Goal: Task Accomplishment & Management: Manage account settings

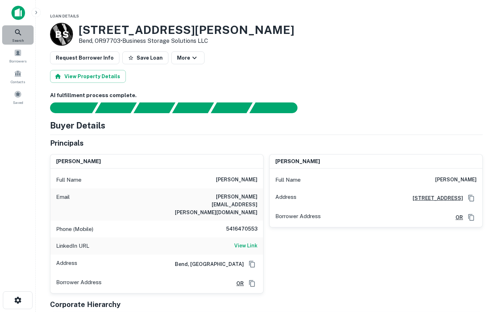
click at [21, 31] on icon at bounding box center [18, 32] width 9 height 9
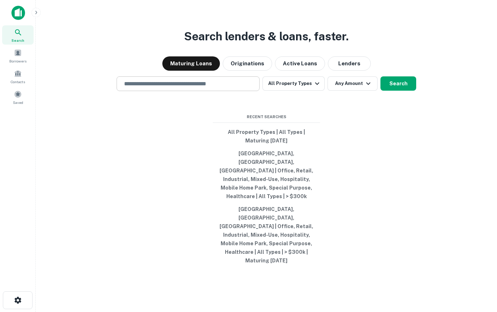
click at [221, 88] on input "text" at bounding box center [188, 84] width 137 height 8
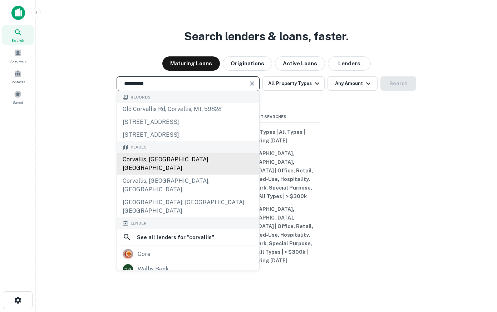
click at [198, 175] on div "Corvallis, OR, USA" at bounding box center [188, 163] width 142 height 21
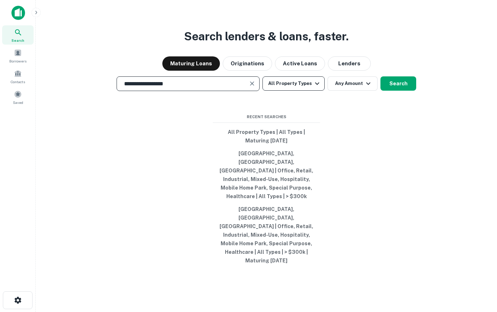
type input "**********"
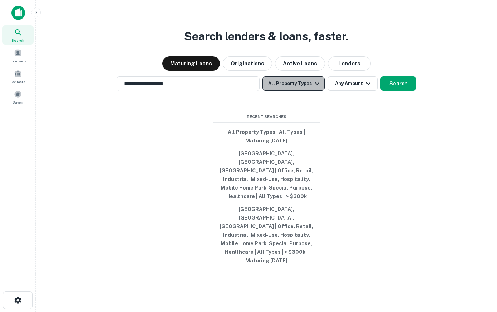
click at [317, 85] on icon "button" at bounding box center [317, 83] width 4 height 3
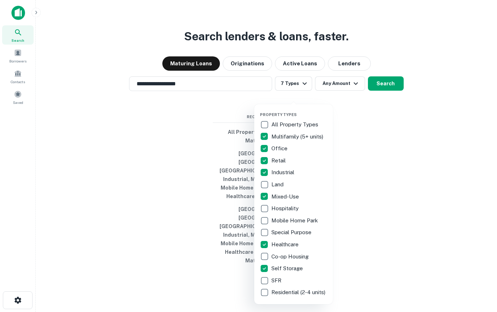
click at [391, 101] on div at bounding box center [248, 156] width 497 height 312
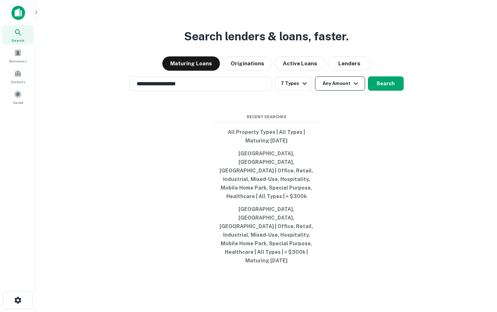
click at [348, 91] on button "Any Amount" at bounding box center [340, 83] width 50 height 14
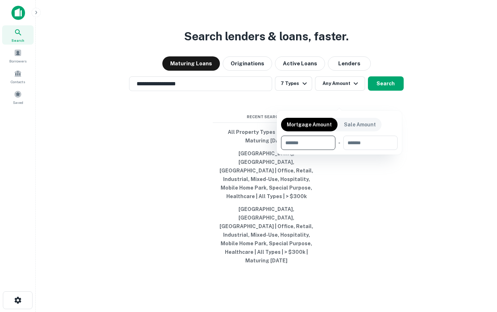
click at [311, 143] on input "number" at bounding box center [305, 143] width 49 height 14
type input "******"
click at [389, 100] on div at bounding box center [248, 156] width 497 height 312
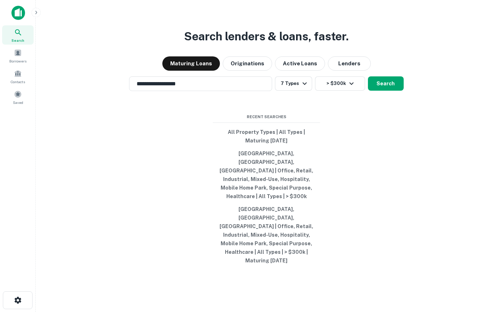
click at [389, 91] on button "Search" at bounding box center [386, 83] width 36 height 14
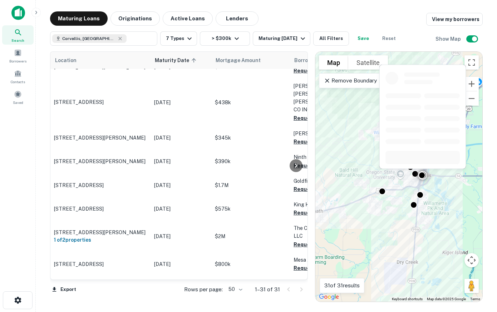
scroll to position [41, 0]
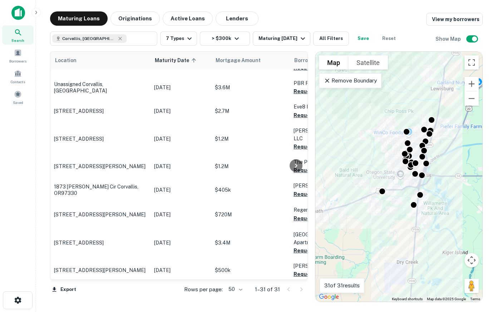
click at [358, 83] on p "Remove Boundary" at bounding box center [349, 80] width 53 height 9
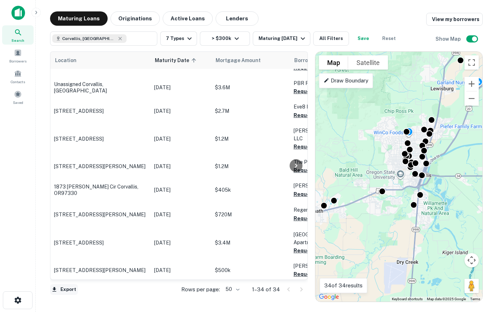
click at [67, 289] on button "Export" at bounding box center [64, 289] width 28 height 11
click at [29, 149] on div at bounding box center [248, 156] width 497 height 312
click at [304, 43] on button "Maturing In 1 Year" at bounding box center [282, 38] width 58 height 14
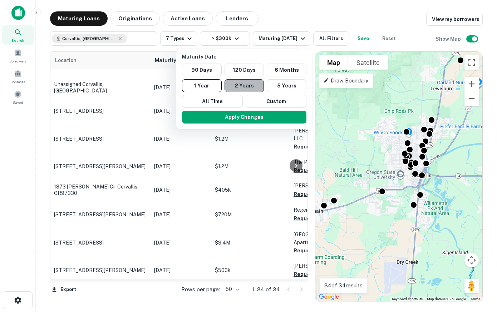
click at [255, 85] on button "2 Years" at bounding box center [244, 85] width 40 height 13
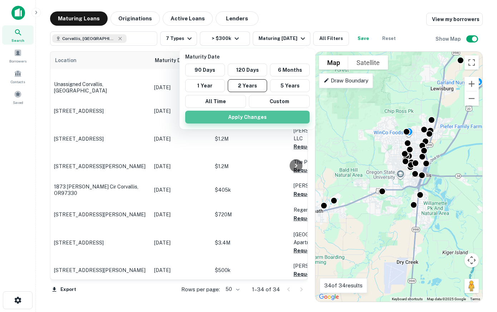
click at [250, 115] on button "Apply Changes" at bounding box center [247, 117] width 124 height 13
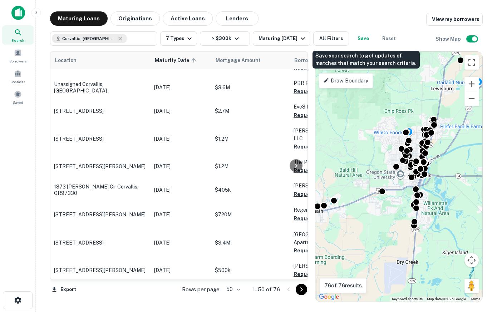
click at [362, 39] on button "Save" at bounding box center [363, 38] width 23 height 14
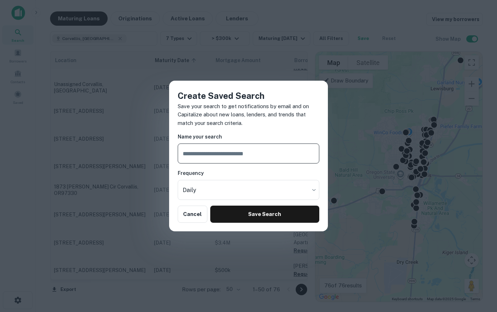
click at [284, 155] on input "text" at bounding box center [249, 154] width 142 height 20
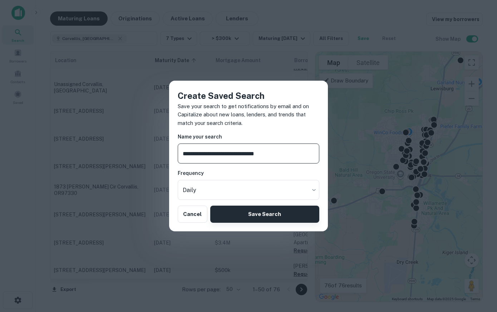
type input "**********"
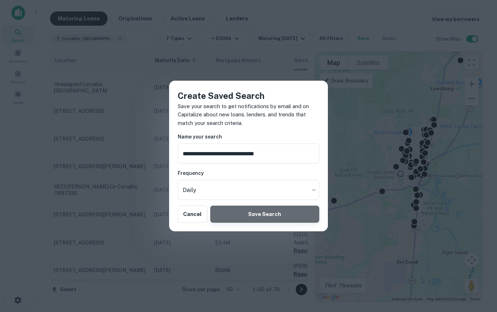
click at [278, 215] on button "Save Search" at bounding box center [264, 214] width 109 height 17
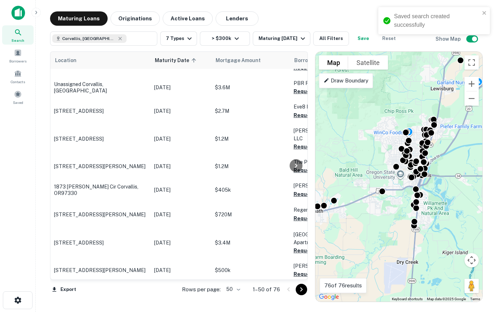
click at [232, 288] on body "Saved search created successfully Search Borrowers Contacts Saved Maturing Loan…" at bounding box center [248, 156] width 497 height 312
click at [233, 295] on li "100" at bounding box center [233, 297] width 21 height 13
click at [64, 289] on button "Export" at bounding box center [64, 289] width 28 height 11
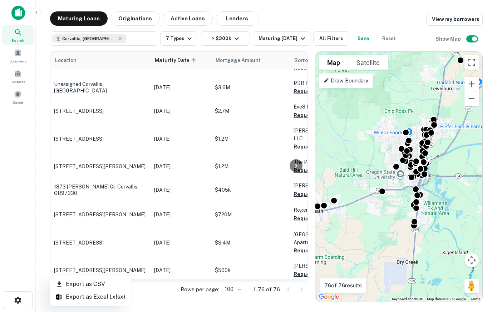
click at [73, 297] on li "Export as Excel (.xlsx)" at bounding box center [90, 297] width 81 height 13
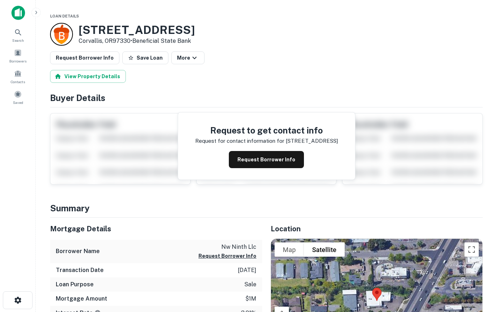
scroll to position [146, 0]
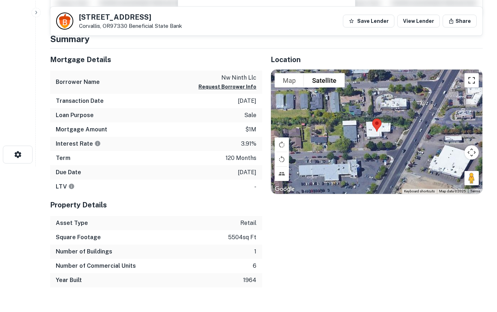
click at [470, 81] on button "Toggle fullscreen view" at bounding box center [471, 80] width 14 height 14
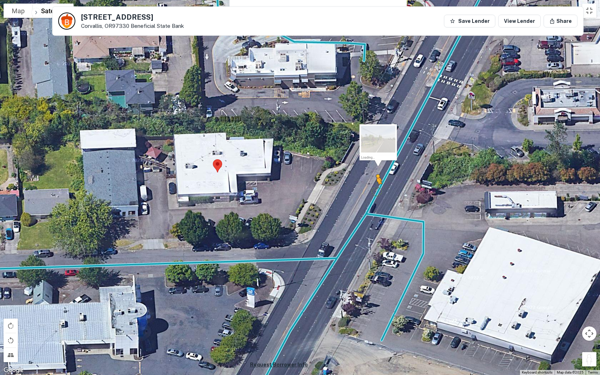
drag, startPoint x: 587, startPoint y: 360, endPoint x: 377, endPoint y: 191, distance: 269.9
click at [377, 191] on div "To activate drag with keyboard, press Alt + Enter. Once in keyboard drag state,…" at bounding box center [300, 187] width 600 height 375
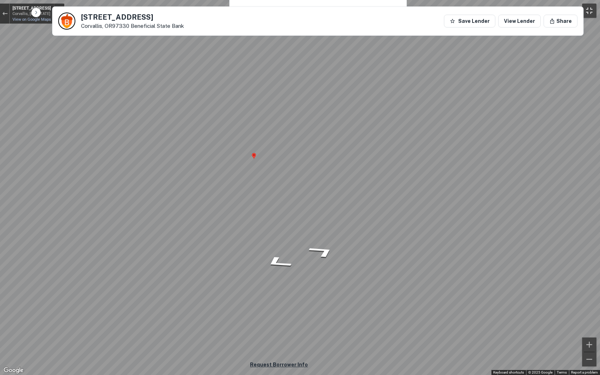
click at [496, 7] on button "Toggle fullscreen view" at bounding box center [589, 11] width 14 height 14
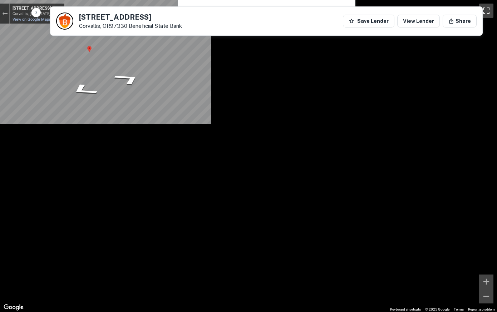
scroll to position [0, 0]
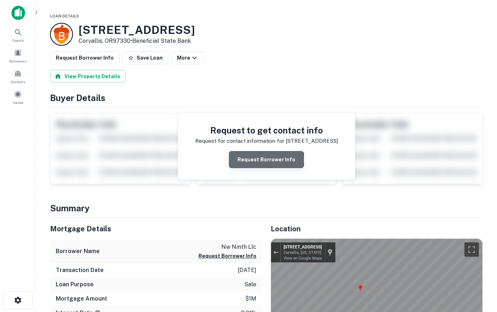
click at [267, 160] on button "Request Borrower Info" at bounding box center [266, 159] width 75 height 17
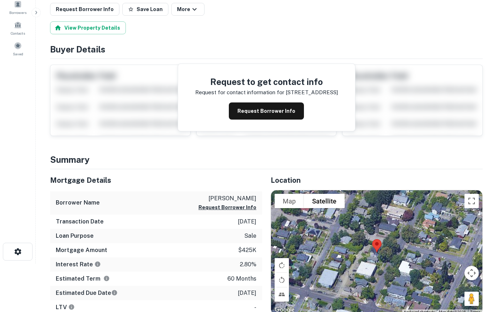
scroll to position [146, 0]
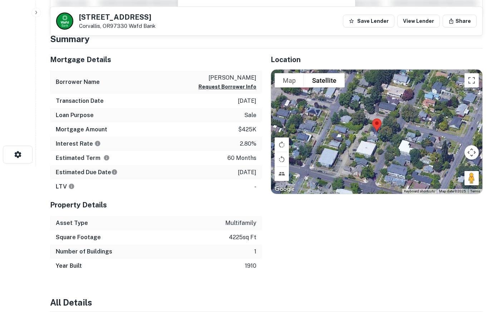
click at [396, 142] on div at bounding box center [376, 132] width 211 height 124
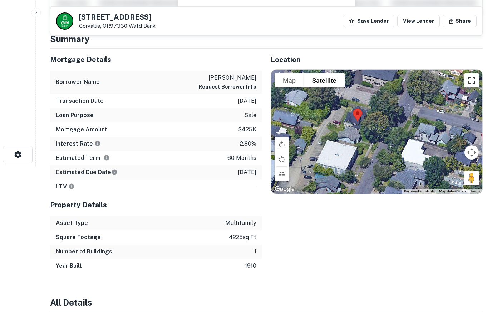
click at [472, 80] on button "Toggle fullscreen view" at bounding box center [471, 80] width 14 height 14
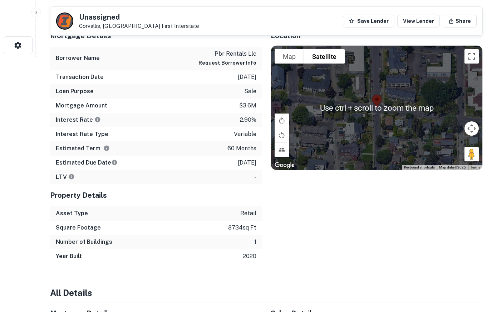
scroll to position [146, 0]
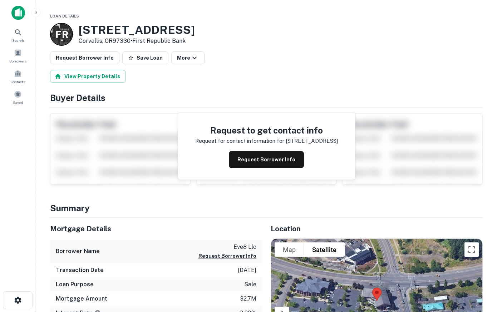
scroll to position [146, 0]
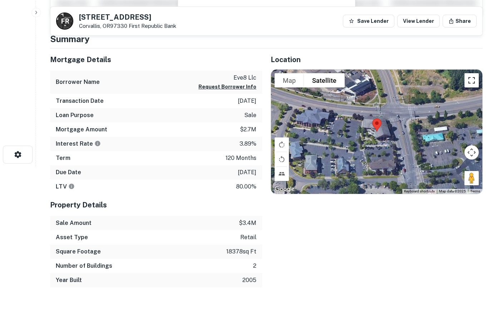
click at [474, 81] on button "Toggle fullscreen view" at bounding box center [471, 80] width 14 height 14
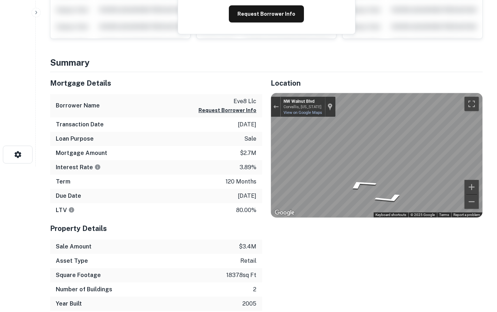
scroll to position [0, 0]
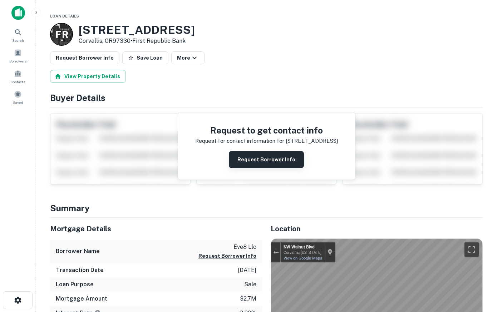
click at [269, 158] on button "Request Borrower Info" at bounding box center [266, 159] width 75 height 17
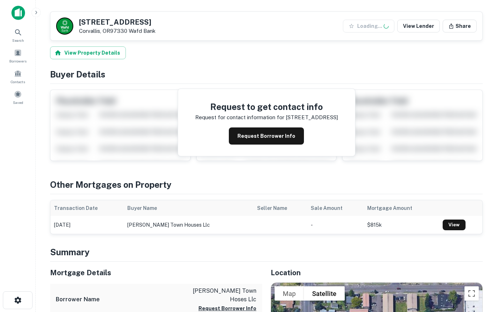
scroll to position [219, 0]
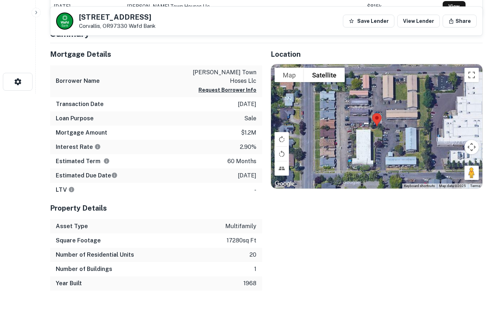
click at [364, 134] on div at bounding box center [376, 126] width 211 height 124
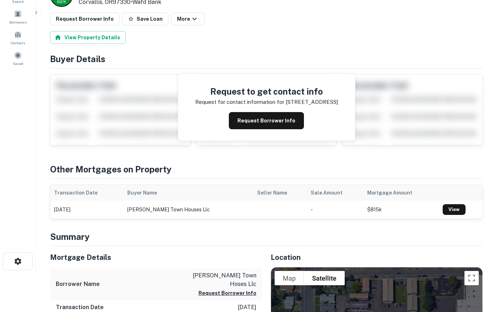
scroll to position [0, 0]
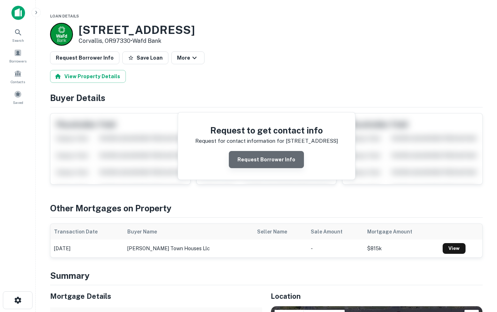
click at [276, 159] on button "Request Borrower Info" at bounding box center [266, 159] width 75 height 17
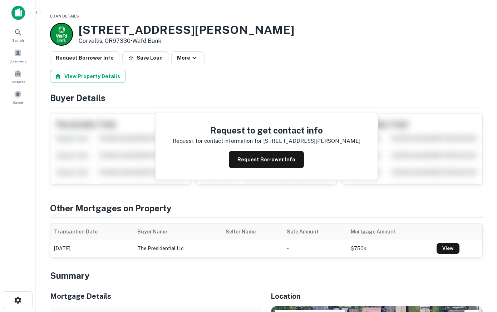
scroll to position [219, 0]
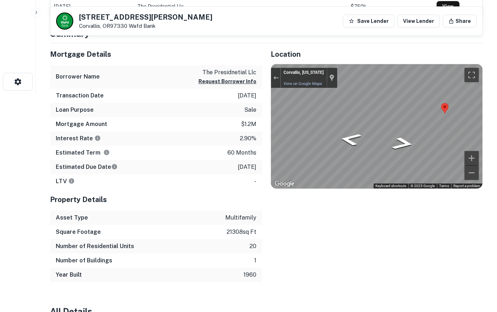
drag, startPoint x: 474, startPoint y: 173, endPoint x: 215, endPoint y: 109, distance: 266.5
click at [215, 109] on div "Mortgage Details Borrower Name the presidnetial llc Request Borrower Info Trans…" at bounding box center [261, 162] width 441 height 239
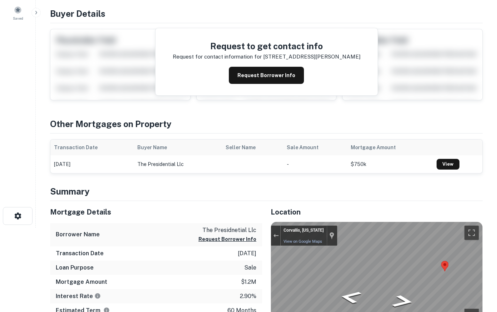
scroll to position [0, 0]
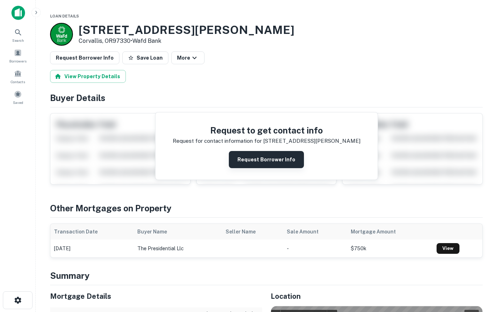
click at [262, 159] on button "Request Borrower Info" at bounding box center [266, 159] width 75 height 17
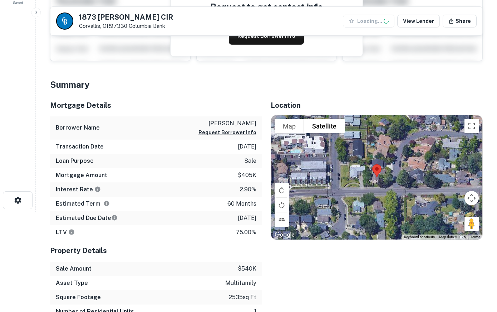
scroll to position [109, 0]
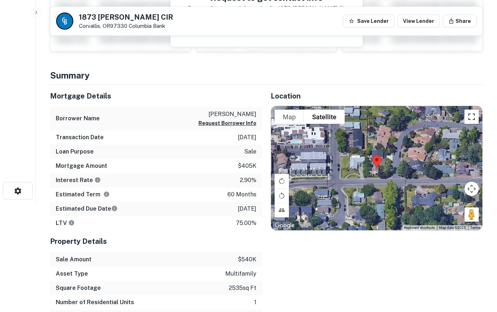
click at [467, 118] on button "Toggle fullscreen view" at bounding box center [471, 117] width 14 height 14
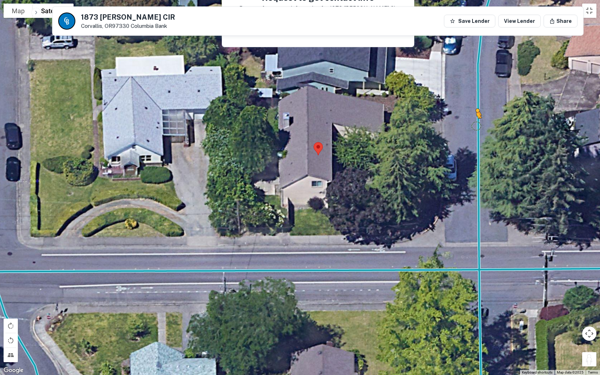
drag, startPoint x: 589, startPoint y: 356, endPoint x: 477, endPoint y: 125, distance: 257.0
click at [477, 125] on div "To activate drag with keyboard, press Alt + Enter. Once in keyboard drag state,…" at bounding box center [300, 187] width 600 height 375
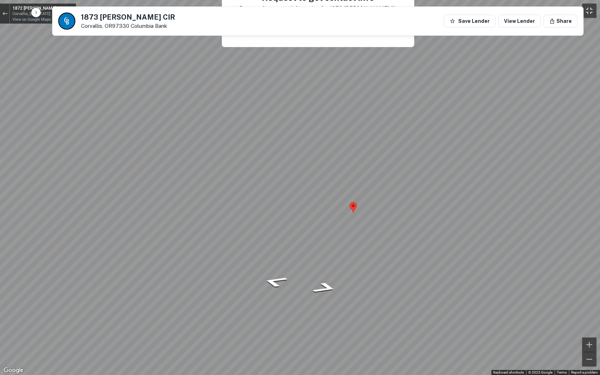
click at [496, 11] on button "Toggle fullscreen view" at bounding box center [589, 11] width 14 height 14
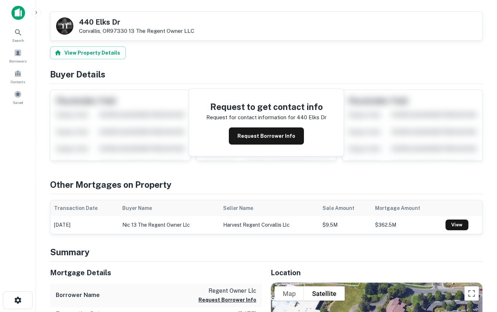
scroll to position [255, 0]
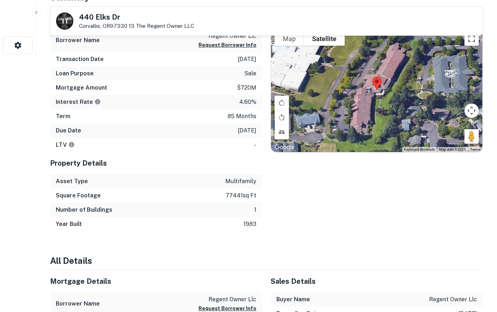
click at [471, 44] on button "Toggle fullscreen view" at bounding box center [471, 38] width 14 height 14
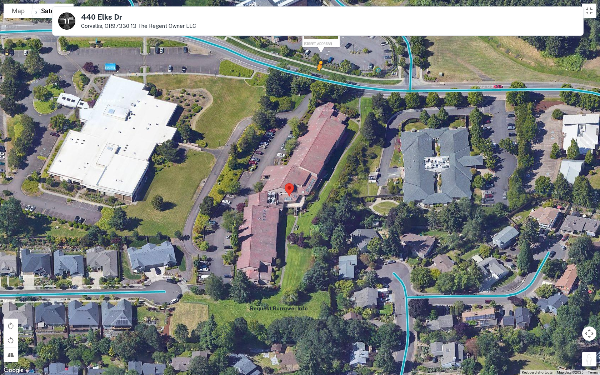
drag, startPoint x: 588, startPoint y: 359, endPoint x: 320, endPoint y: 78, distance: 388.5
click at [320, 78] on div "To activate drag with keyboard, press Alt + Enter. Once in keyboard drag state,…" at bounding box center [300, 187] width 600 height 375
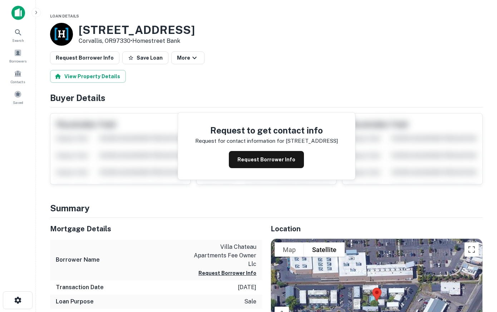
scroll to position [109, 0]
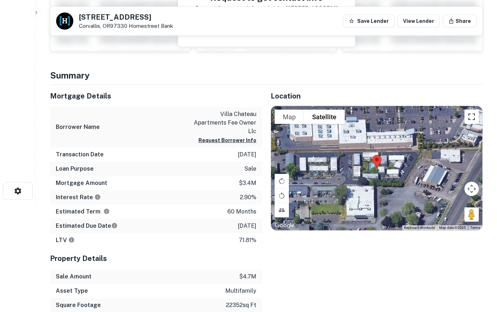
click at [467, 114] on button "Toggle fullscreen view" at bounding box center [471, 117] width 14 height 14
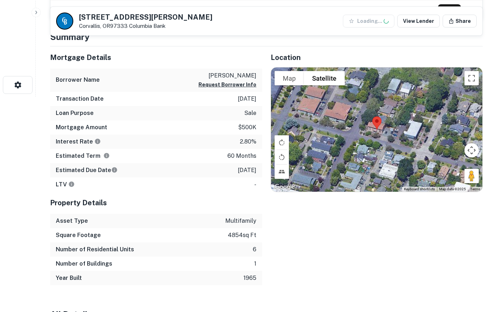
scroll to position [255, 0]
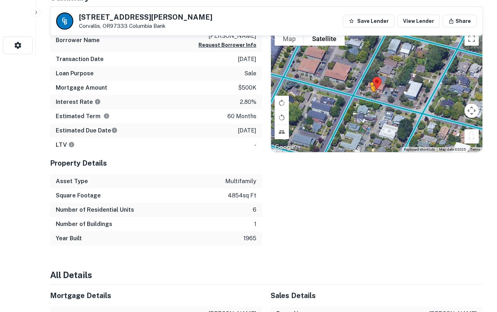
drag, startPoint x: 471, startPoint y: 137, endPoint x: 370, endPoint y: 99, distance: 108.0
click at [370, 99] on div "To activate drag with keyboard, press Alt + Enter. Once in keyboard drag state,…" at bounding box center [376, 90] width 211 height 124
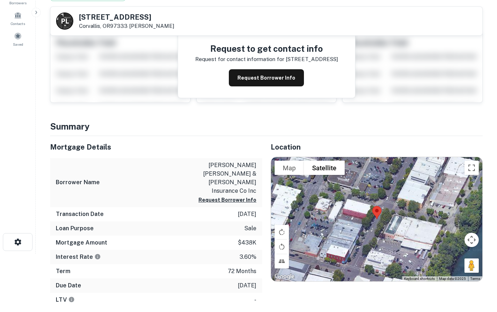
scroll to position [109, 0]
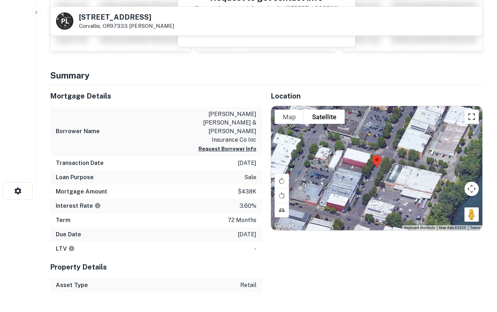
click at [469, 115] on button "Toggle fullscreen view" at bounding box center [471, 117] width 14 height 14
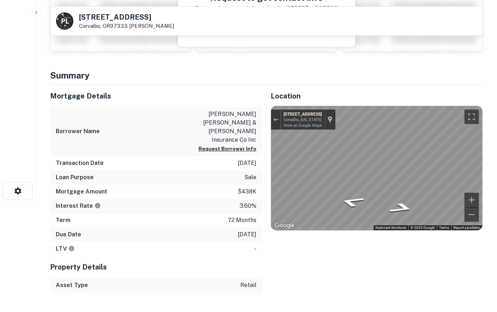
scroll to position [0, 0]
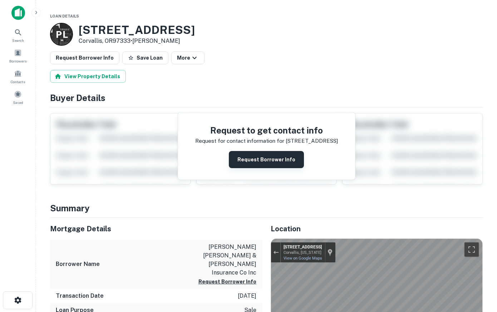
click at [261, 159] on button "Request Borrower Info" at bounding box center [266, 159] width 75 height 17
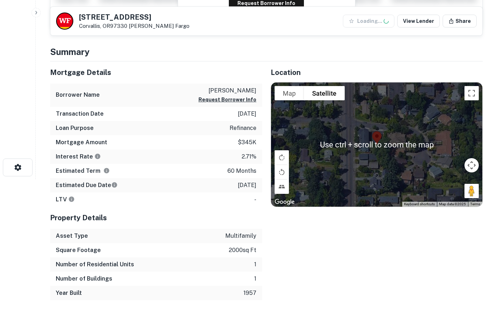
scroll to position [146, 0]
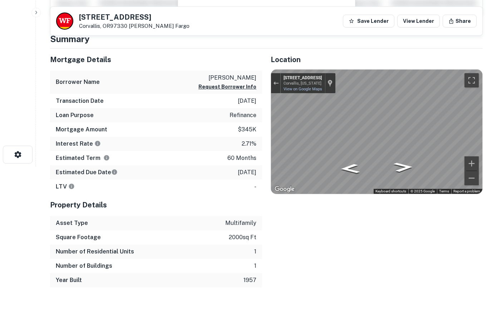
drag, startPoint x: 471, startPoint y: 177, endPoint x: 496, endPoint y: 143, distance: 41.9
click at [496, 143] on html "Search Borrowers Contacts Saved 2080 NW ARTHUR PL Corvallis, OR97330 Wells Farg…" at bounding box center [248, 10] width 497 height 312
click at [182, 104] on div "Mortgage Details Borrower Name zhang hong Request Borrower Info Transaction Dat…" at bounding box center [261, 168] width 441 height 239
click at [159, 135] on div "Mortgage Details Borrower Name zhang hong Request Borrower Info Transaction Dat…" at bounding box center [261, 168] width 441 height 239
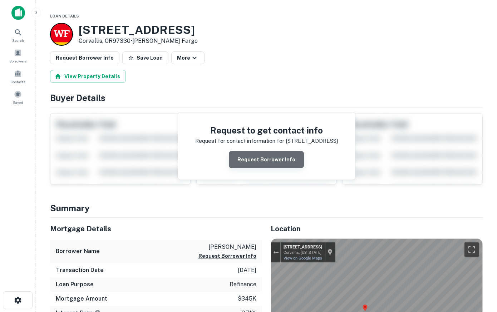
click at [277, 158] on button "Request Borrower Info" at bounding box center [266, 159] width 75 height 17
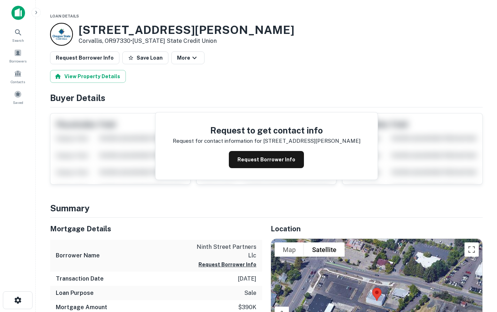
scroll to position [73, 0]
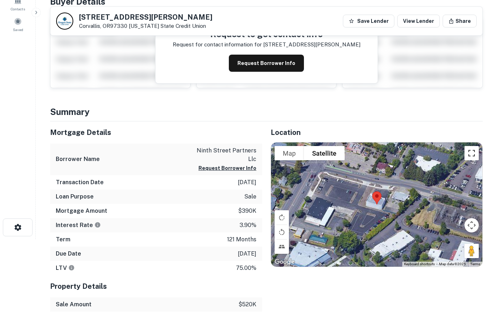
click at [468, 154] on button "Toggle fullscreen view" at bounding box center [471, 153] width 14 height 14
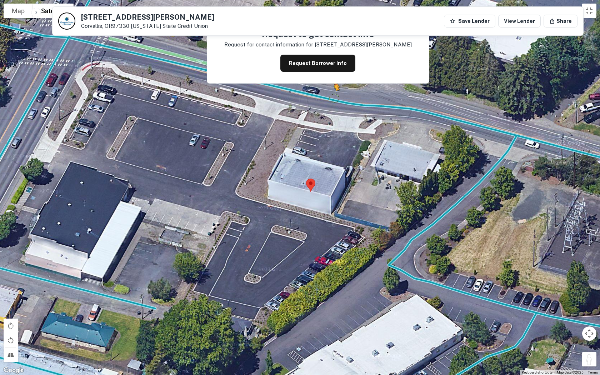
drag, startPoint x: 586, startPoint y: 358, endPoint x: 331, endPoint y: 87, distance: 371.9
click at [331, 87] on div "To activate drag with keyboard, press Alt + Enter. Once in keyboard drag state,…" at bounding box center [300, 187] width 600 height 375
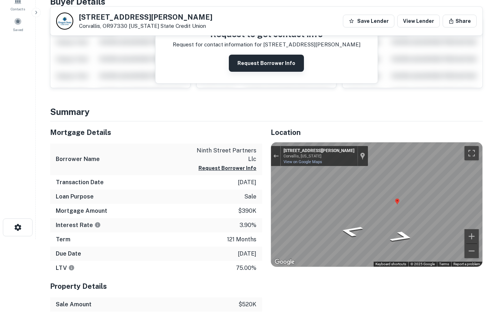
click at [267, 63] on button "Request Borrower Info" at bounding box center [266, 63] width 75 height 17
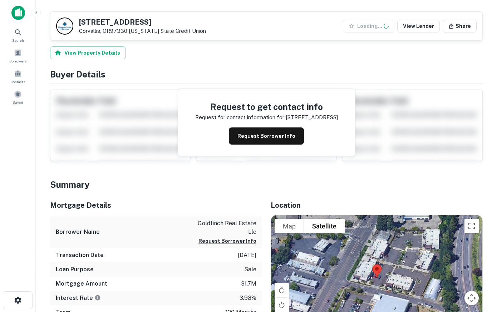
scroll to position [182, 0]
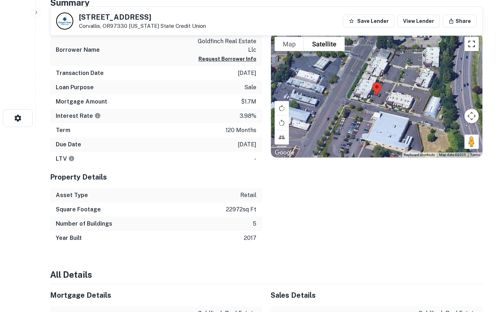
click at [471, 44] on button "Toggle fullscreen view" at bounding box center [471, 44] width 14 height 14
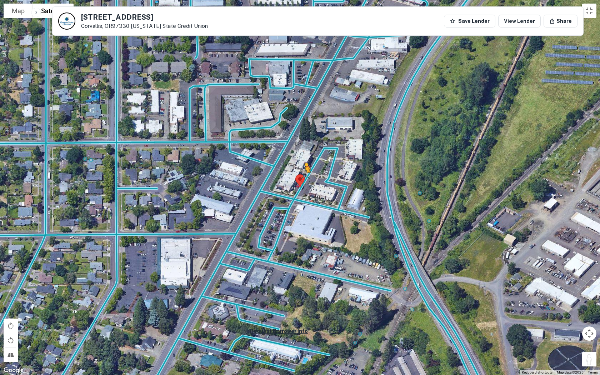
drag, startPoint x: 591, startPoint y: 359, endPoint x: 304, endPoint y: 179, distance: 338.6
click at [304, 179] on div "To activate drag with keyboard, press Alt + Enter. Once in keyboard drag state,…" at bounding box center [300, 187] width 600 height 375
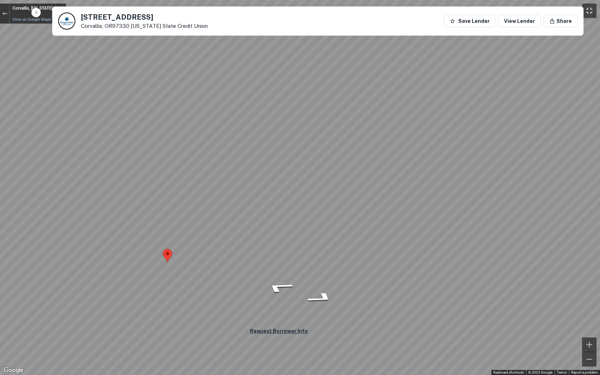
click button "Toggle fullscreen view"
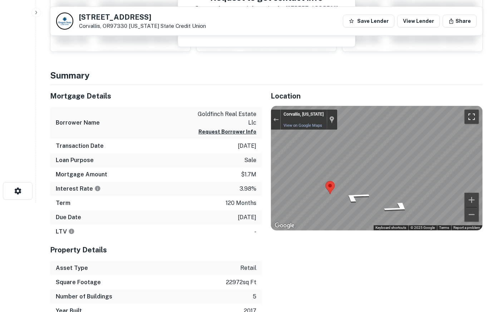
scroll to position [0, 0]
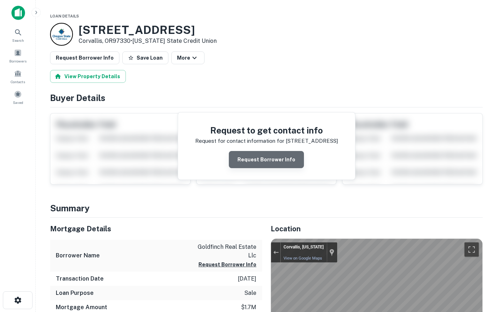
click button "Request Borrower Info"
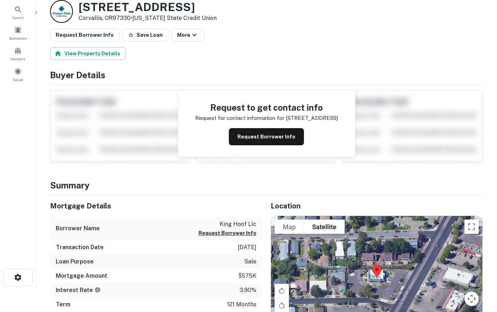
scroll to position [109, 0]
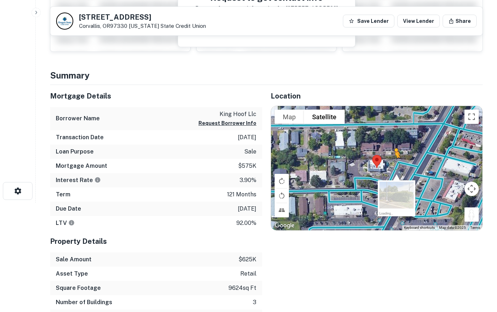
drag, startPoint x: 472, startPoint y: 214, endPoint x: 392, endPoint y: 164, distance: 94.6
click at [392, 164] on div "To activate drag with keyboard, press Alt + Enter. Once in keyboard drag state,…" at bounding box center [376, 168] width 211 height 124
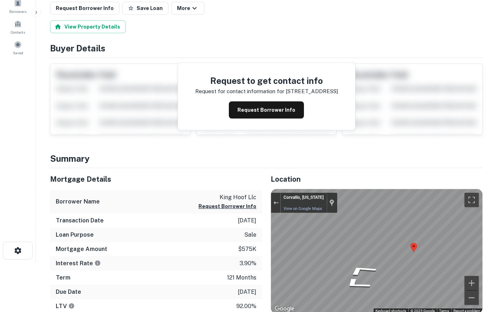
scroll to position [0, 0]
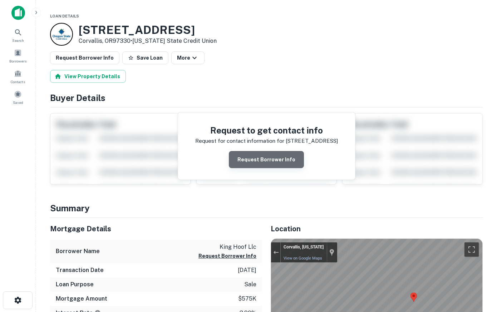
click at [271, 164] on button "Request Borrower Info" at bounding box center [266, 159] width 75 height 17
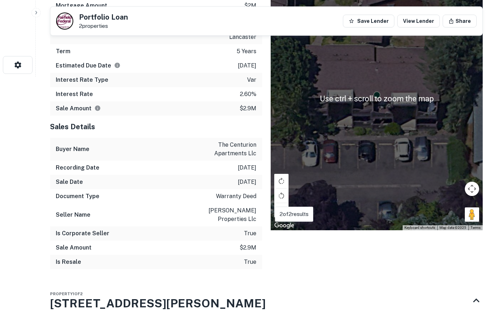
scroll to position [255, 0]
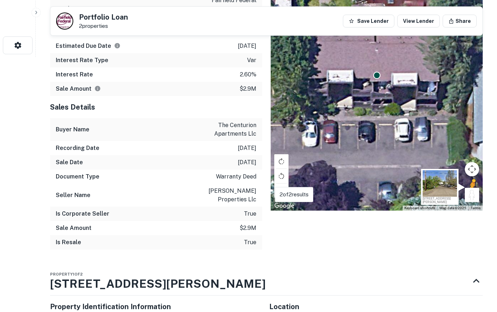
click at [472, 194] on button "Drag Pegman onto the map to open Street View" at bounding box center [472, 195] width 14 height 14
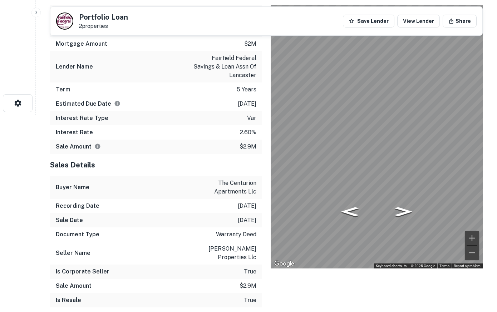
scroll to position [146, 0]
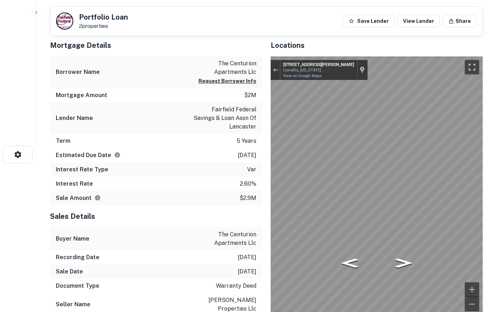
click at [468, 65] on button "Toggle fullscreen view" at bounding box center [472, 67] width 14 height 14
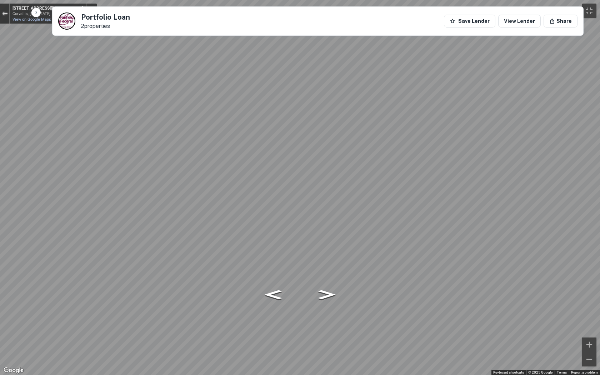
click at [4, 15] on div "Exit the Street View" at bounding box center [4, 13] width 5 height 4
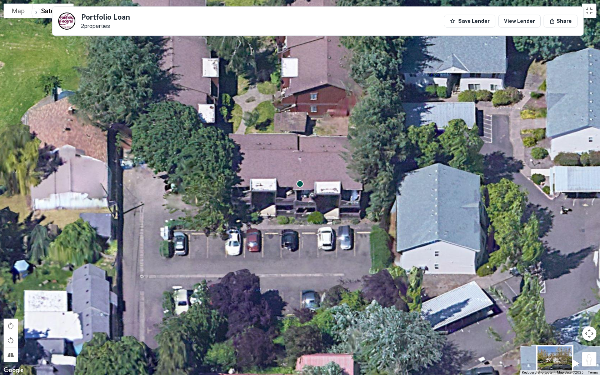
drag, startPoint x: 591, startPoint y: 357, endPoint x: 587, endPoint y: 372, distance: 15.0
click at [496, 312] on div "To activate drag with keyboard, press Alt + Enter. Once in keyboard drag state,…" at bounding box center [300, 187] width 600 height 375
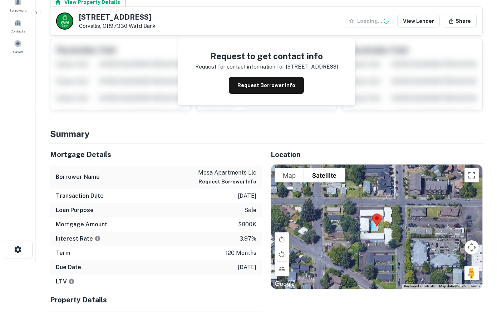
scroll to position [73, 0]
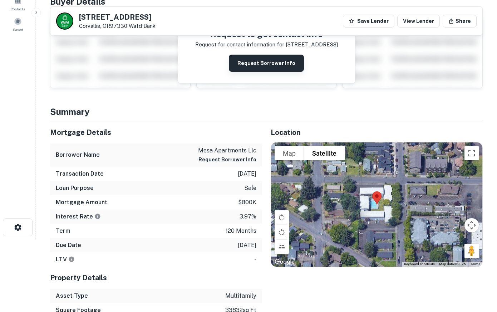
click at [279, 62] on button "Request Borrower Info" at bounding box center [266, 63] width 75 height 17
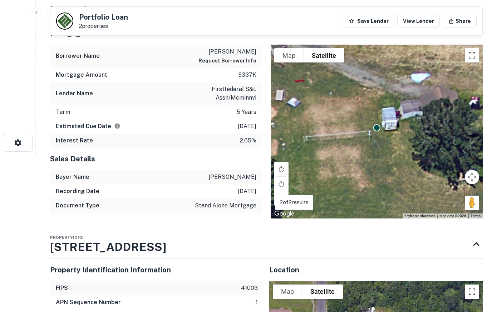
scroll to position [146, 0]
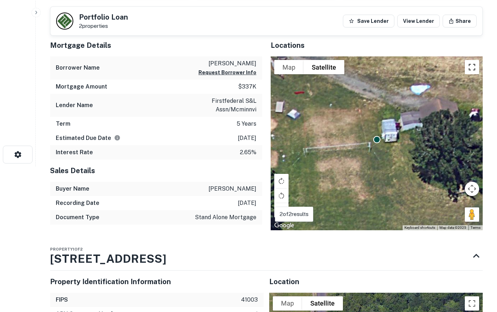
click at [468, 63] on button "Toggle fullscreen view" at bounding box center [472, 67] width 14 height 14
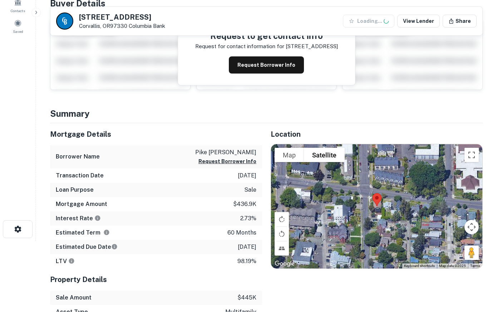
scroll to position [109, 0]
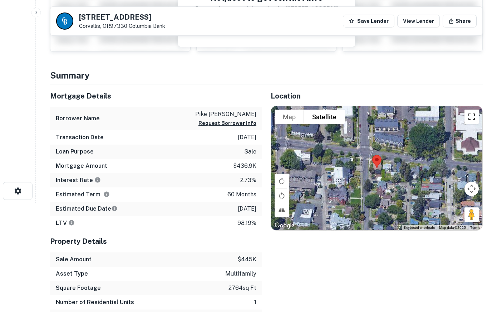
click at [473, 116] on button "Toggle fullscreen view" at bounding box center [471, 117] width 14 height 14
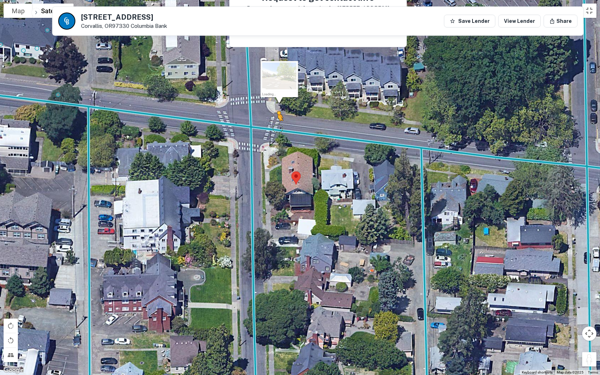
drag, startPoint x: 588, startPoint y: 358, endPoint x: 278, endPoint y: 128, distance: 386.0
click at [278, 128] on div "To activate drag with keyboard, press Alt + Enter. Once in keyboard drag state,…" at bounding box center [300, 187] width 600 height 375
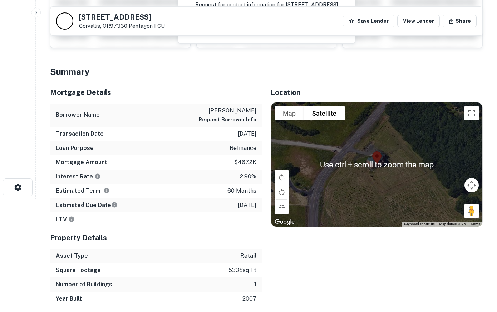
scroll to position [146, 0]
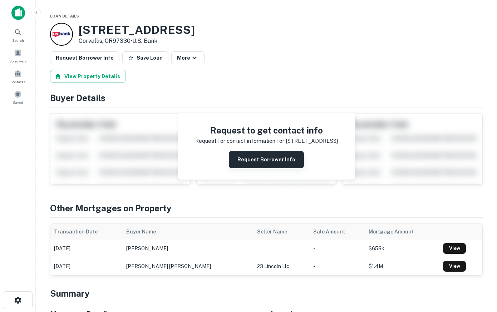
click at [272, 159] on button "Request Borrower Info" at bounding box center [266, 159] width 75 height 17
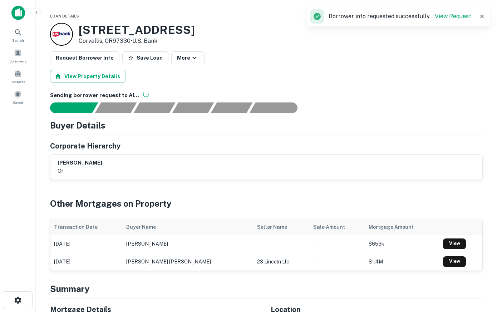
scroll to position [146, 0]
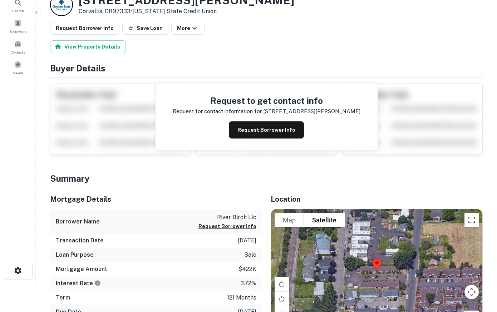
scroll to position [73, 0]
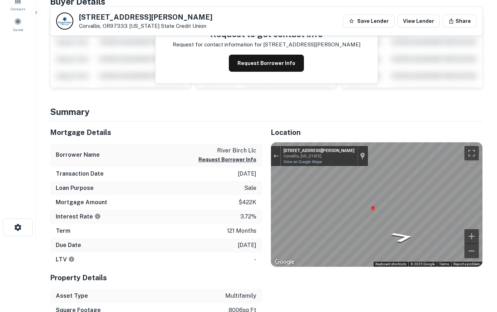
drag, startPoint x: 472, startPoint y: 251, endPoint x: 496, endPoint y: 208, distance: 49.5
click at [496, 208] on html "Search Borrowers Contacts Saved [STREET_ADDRESS][PERSON_NAME] [US_STATE] State …" at bounding box center [248, 83] width 497 height 312
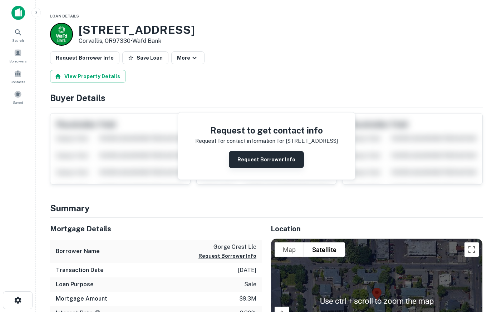
click at [271, 157] on button "Request Borrower Info" at bounding box center [266, 159] width 75 height 17
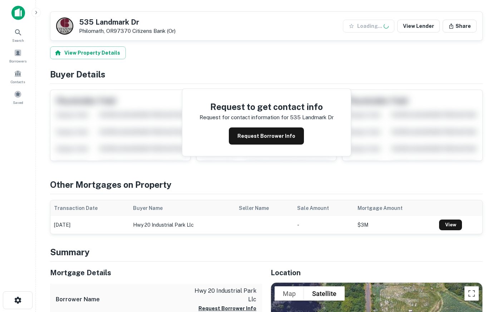
scroll to position [219, 0]
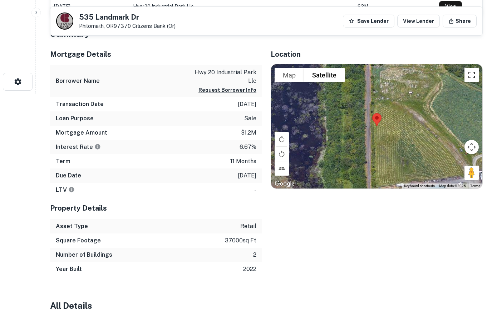
click at [471, 78] on button "Toggle fullscreen view" at bounding box center [471, 75] width 14 height 14
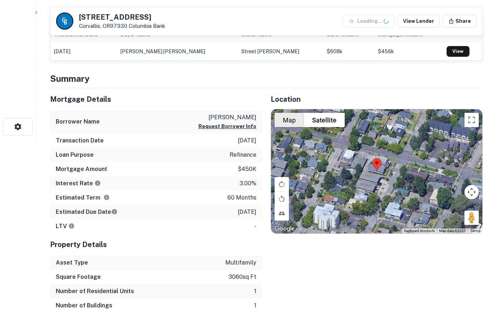
scroll to position [219, 0]
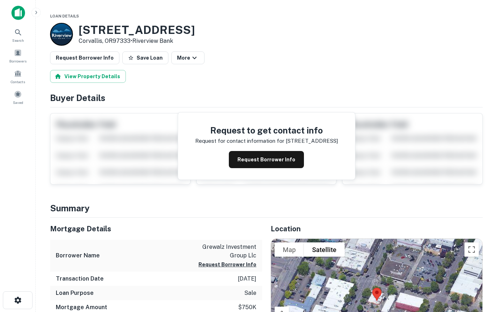
scroll to position [146, 0]
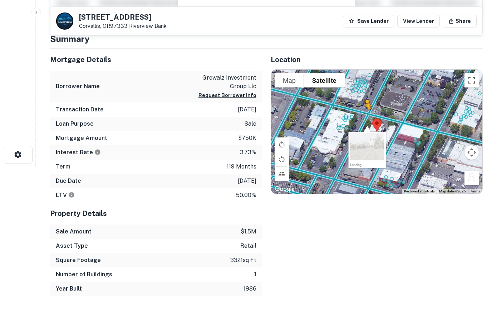
drag, startPoint x: 472, startPoint y: 177, endPoint x: 357, endPoint y: 111, distance: 132.0
click at [357, 111] on div "To activate drag with keyboard, press Alt + Enter. Once in keyboard drag state,…" at bounding box center [376, 132] width 211 height 124
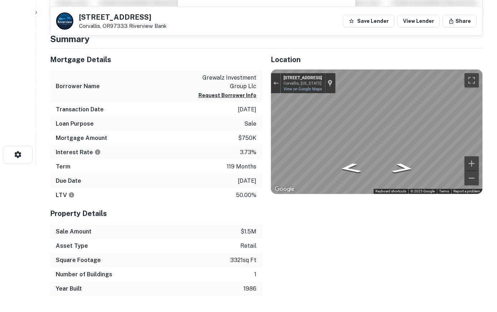
click at [496, 135] on html "Search Borrowers Contacts Saved 303 SW 3RD ST Corvallis, OR97333 Riverview Bank…" at bounding box center [248, 10] width 497 height 312
click at [496, 137] on html "Search Borrowers Contacts Saved 303 SW 3RD ST Corvallis, OR97333 Riverview Bank…" at bounding box center [248, 10] width 497 height 312
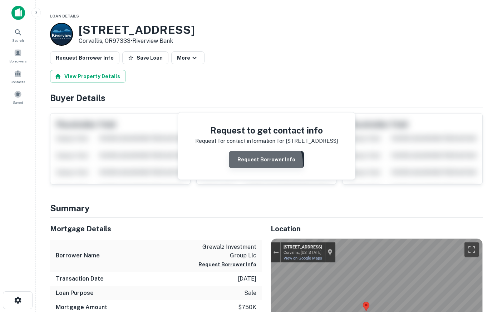
click at [263, 164] on button "Request Borrower Info" at bounding box center [266, 159] width 75 height 17
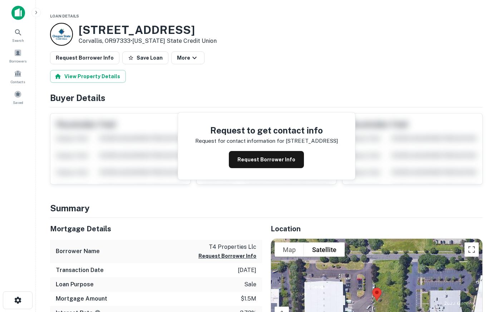
scroll to position [146, 0]
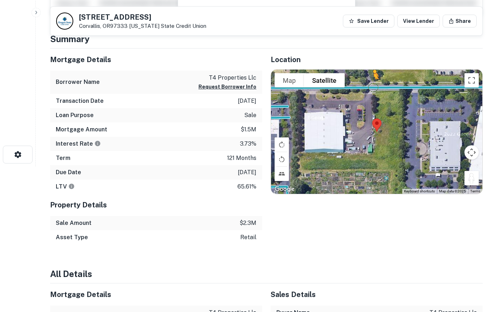
drag, startPoint x: 471, startPoint y: 179, endPoint x: 368, endPoint y: 80, distance: 142.8
click at [368, 80] on div "To activate drag with keyboard, press Alt + Enter. Once in keyboard drag state,…" at bounding box center [376, 132] width 211 height 124
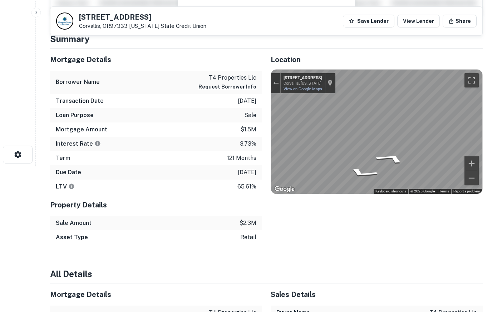
click at [263, 123] on div "Location To navigate the map with touch gestures double-tap and hold your finge…" at bounding box center [372, 147] width 220 height 196
click at [246, 111] on div "Mortgage Details Borrower Name t4 properties llc Request Borrower Info Transact…" at bounding box center [261, 147] width 441 height 196
click at [472, 78] on button "Toggle fullscreen view" at bounding box center [471, 80] width 14 height 14
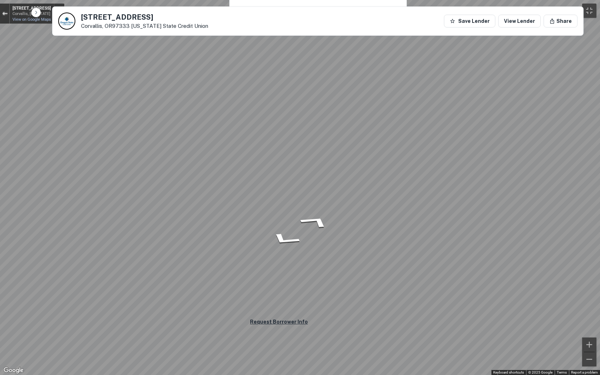
click at [8, 15] on button "Exit the Street View" at bounding box center [4, 14] width 9 height 10
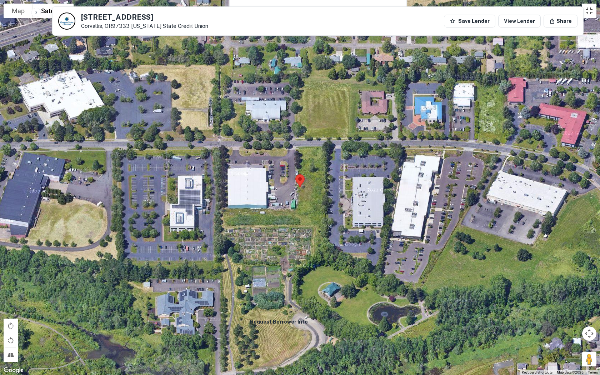
click at [496, 10] on button "Toggle fullscreen view" at bounding box center [589, 11] width 14 height 14
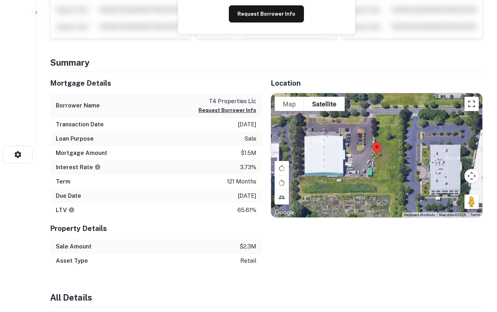
scroll to position [0, 0]
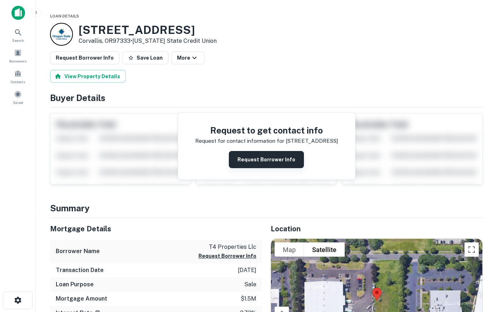
click at [254, 159] on button "Request Borrower Info" at bounding box center [266, 159] width 75 height 17
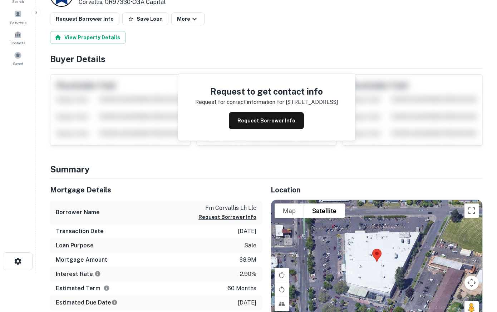
scroll to position [73, 0]
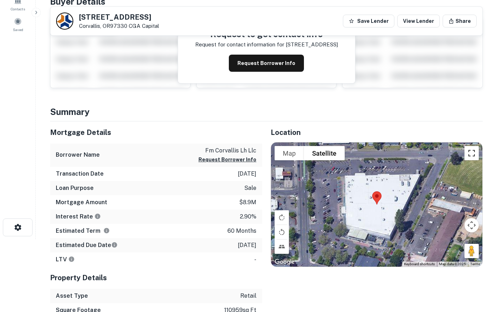
click at [470, 152] on button "Toggle fullscreen view" at bounding box center [471, 153] width 14 height 14
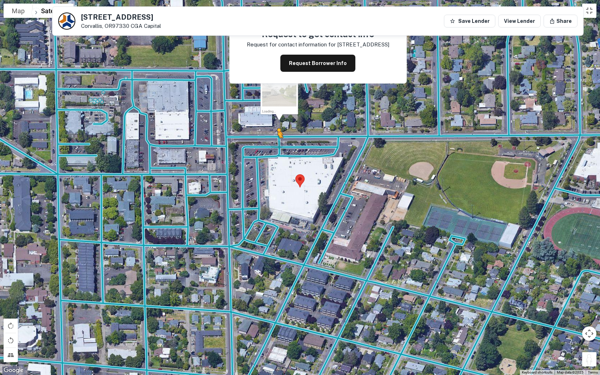
drag, startPoint x: 587, startPoint y: 357, endPoint x: 278, endPoint y: 145, distance: 375.2
click at [278, 145] on div "To activate drag with keyboard, press Alt + Enter. Once in keyboard drag state,…" at bounding box center [300, 187] width 600 height 375
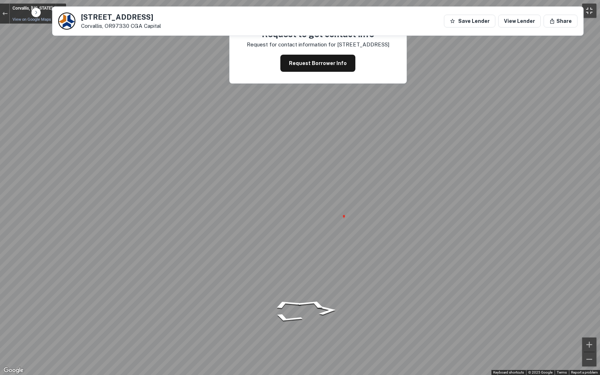
click at [496, 11] on button "Toggle fullscreen view" at bounding box center [589, 11] width 14 height 14
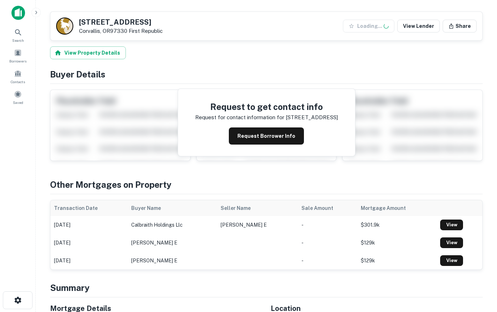
scroll to position [255, 0]
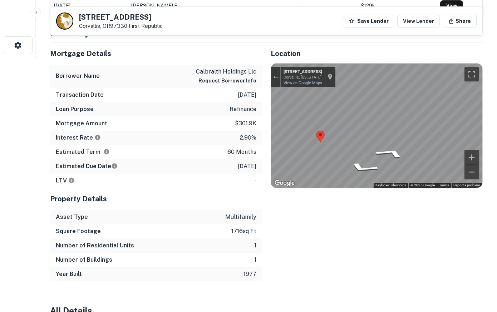
drag, startPoint x: 474, startPoint y: 171, endPoint x: 496, endPoint y: 117, distance: 58.8
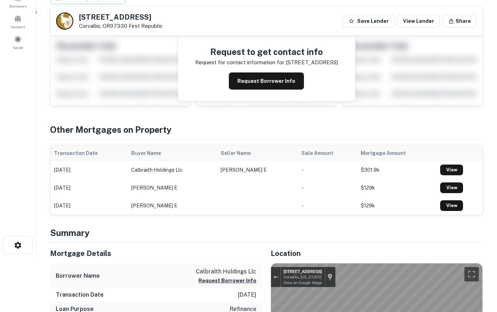
scroll to position [36, 0]
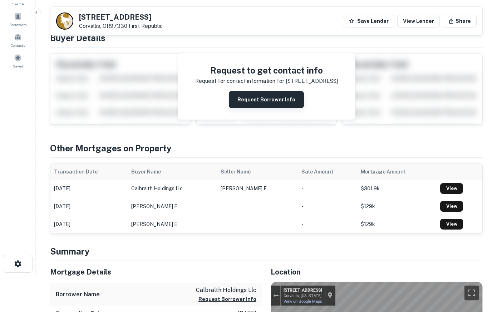
click at [247, 96] on button "Request Borrower Info" at bounding box center [266, 99] width 75 height 17
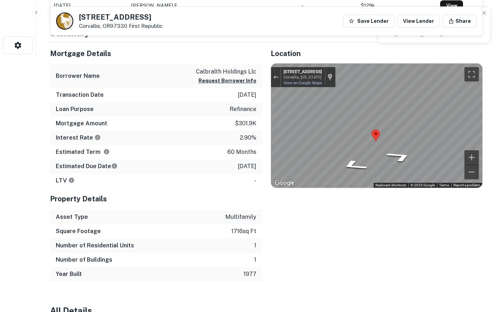
scroll to position [0, 0]
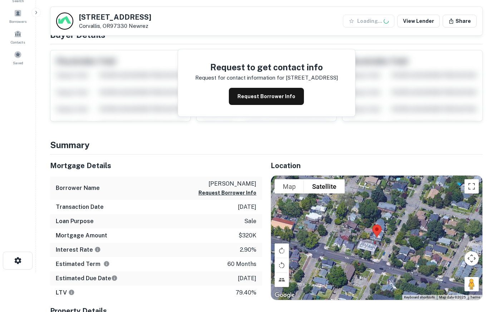
scroll to position [109, 0]
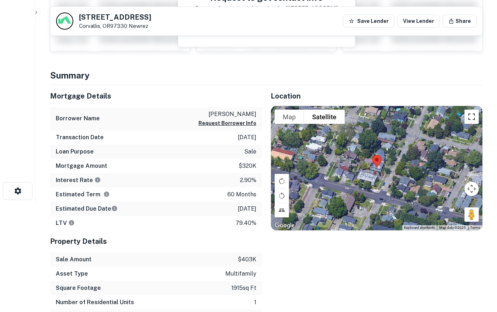
click at [468, 113] on button "Toggle fullscreen view" at bounding box center [471, 117] width 14 height 14
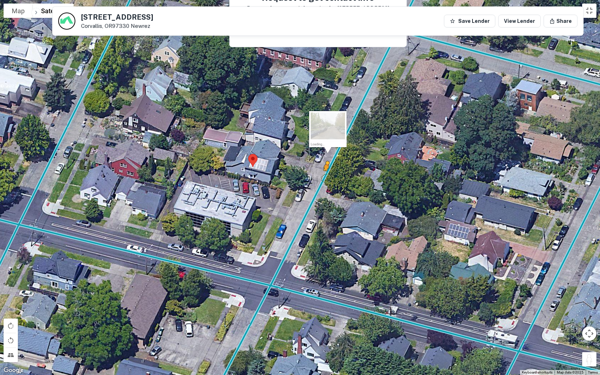
drag, startPoint x: 593, startPoint y: 358, endPoint x: 322, endPoint y: 174, distance: 327.4
click at [322, 174] on div "To activate drag with keyboard, press Alt + Enter. Once in keyboard drag state,…" at bounding box center [300, 187] width 600 height 375
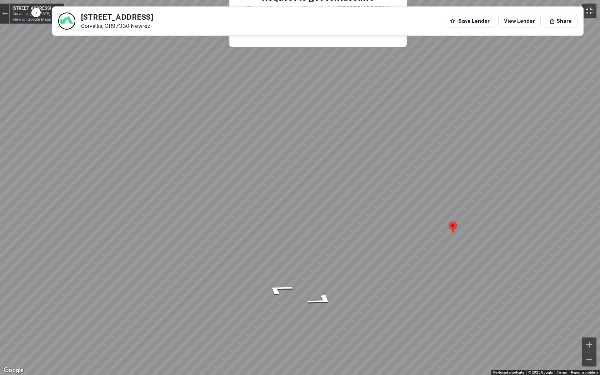
click at [496, 8] on button "Toggle fullscreen view" at bounding box center [589, 11] width 14 height 14
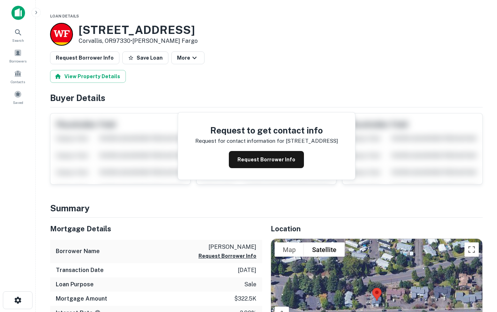
scroll to position [109, 0]
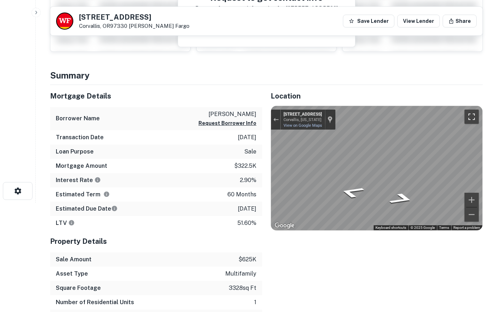
click at [474, 114] on button "Toggle fullscreen view" at bounding box center [471, 117] width 14 height 14
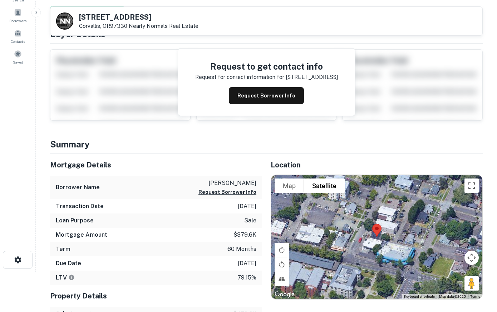
scroll to position [109, 0]
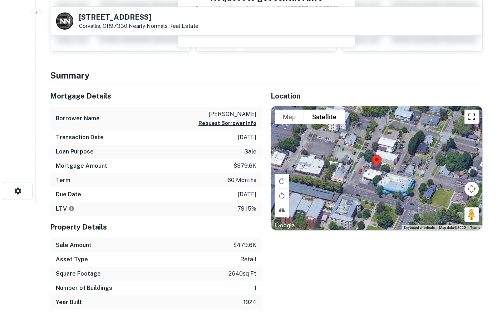
click at [470, 116] on button "Toggle fullscreen view" at bounding box center [471, 117] width 14 height 14
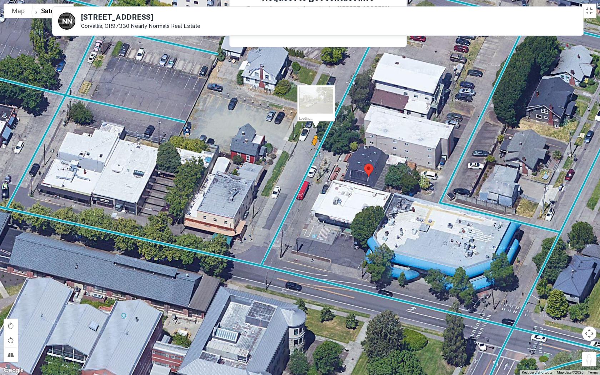
drag, startPoint x: 591, startPoint y: 359, endPoint x: 313, endPoint y: 151, distance: 347.9
click at [313, 151] on div "To activate drag with keyboard, press Alt + Enter. Once in keyboard drag state,…" at bounding box center [300, 187] width 600 height 375
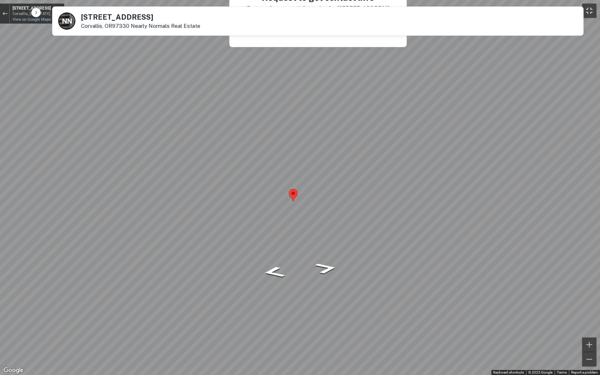
click at [496, 10] on button "Toggle fullscreen view" at bounding box center [589, 11] width 14 height 14
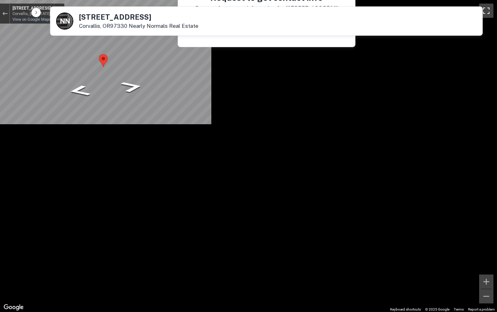
scroll to position [0, 0]
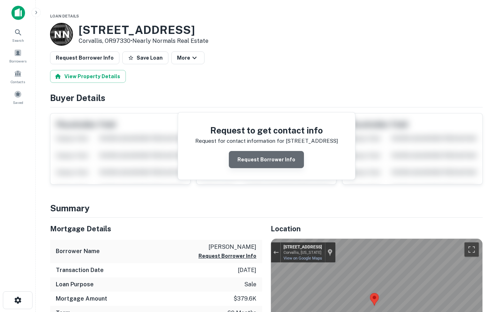
click at [271, 157] on button "Request Borrower Info" at bounding box center [266, 159] width 75 height 17
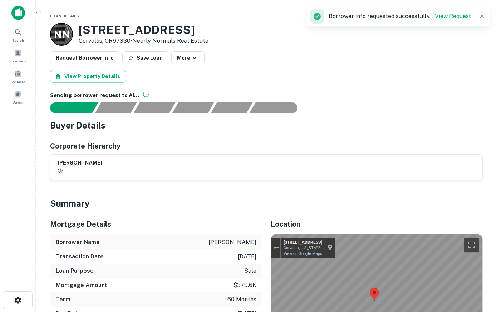
click at [480, 18] on icon "button" at bounding box center [481, 16] width 7 height 7
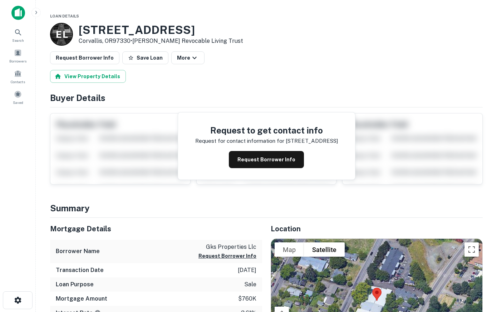
scroll to position [146, 0]
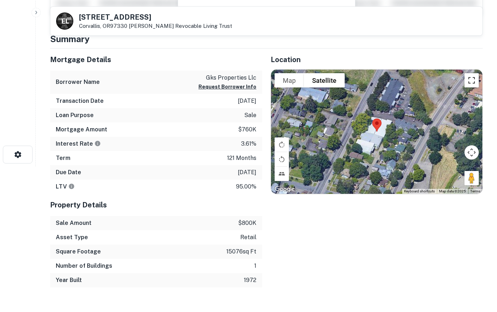
click at [470, 83] on button "Toggle fullscreen view" at bounding box center [471, 80] width 14 height 14
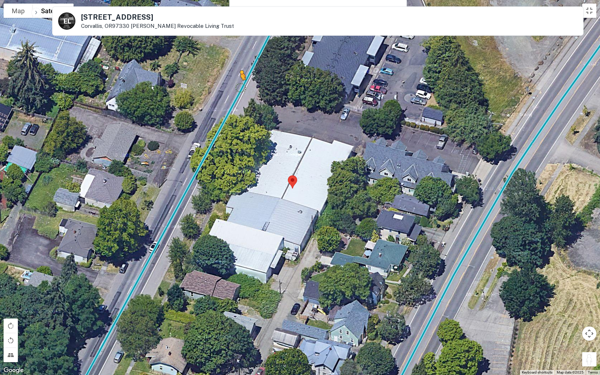
drag, startPoint x: 589, startPoint y: 358, endPoint x: 239, endPoint y: 86, distance: 443.6
click at [239, 86] on div "To activate drag with keyboard, press Alt + Enter. Once in keyboard drag state,…" at bounding box center [300, 187] width 600 height 375
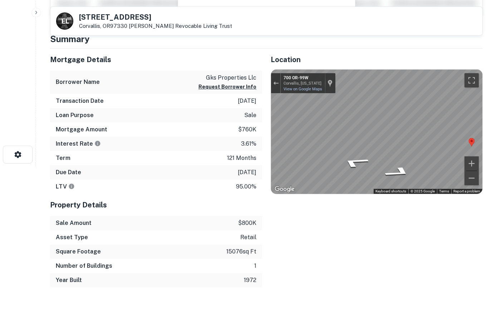
scroll to position [0, 0]
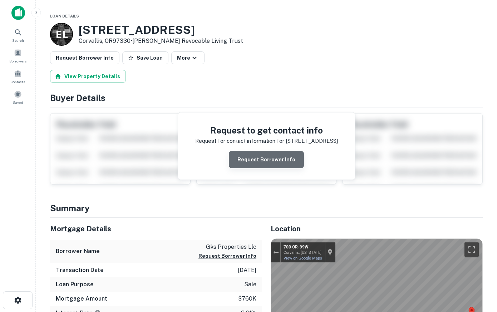
click at [268, 163] on button "Request Borrower Info" at bounding box center [266, 159] width 75 height 17
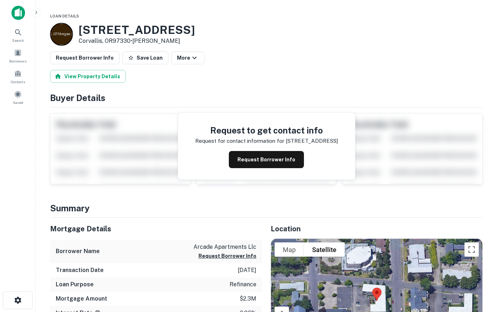
scroll to position [109, 0]
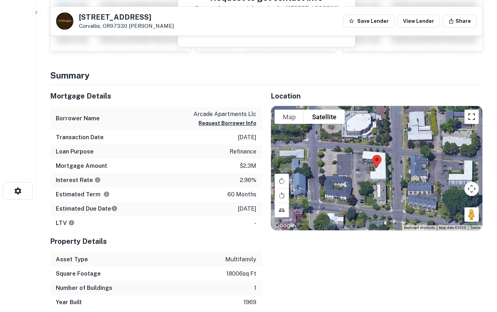
click at [469, 116] on button "Toggle fullscreen view" at bounding box center [471, 117] width 14 height 14
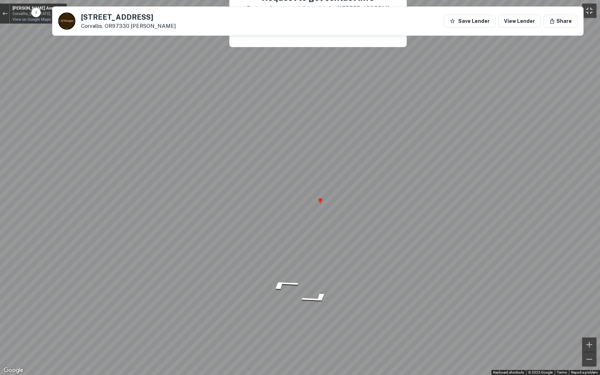
click at [496, 14] on button "Toggle fullscreen view" at bounding box center [589, 11] width 14 height 14
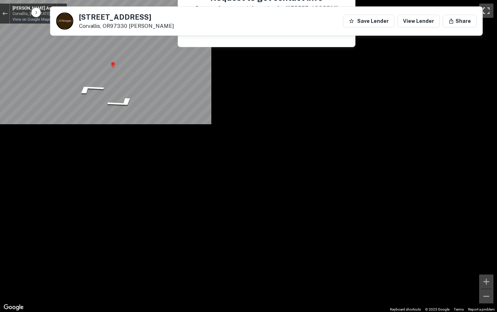
scroll to position [0, 0]
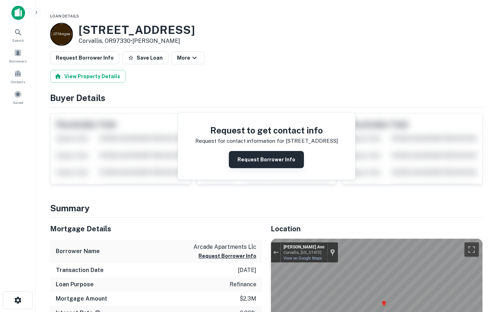
click at [279, 152] on button "Request Borrower Info" at bounding box center [266, 159] width 75 height 17
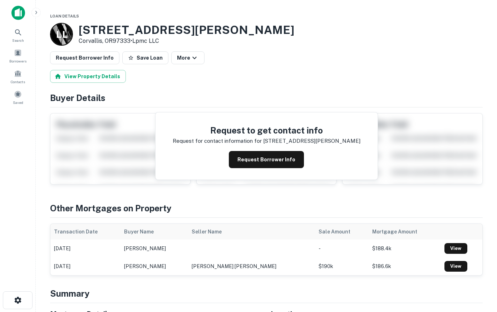
scroll to position [292, 0]
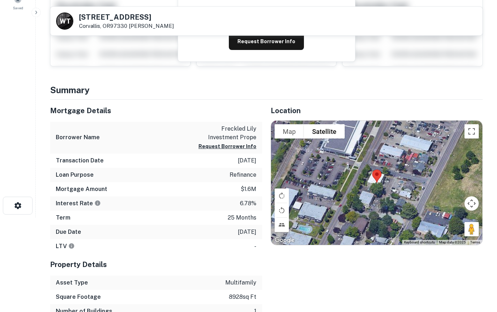
scroll to position [146, 0]
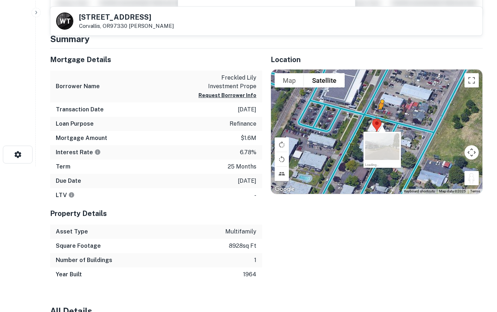
drag, startPoint x: 470, startPoint y: 176, endPoint x: 381, endPoint y: 116, distance: 107.1
click at [381, 116] on div "To activate drag with keyboard, press Alt + Enter. Once in keyboard drag state,…" at bounding box center [376, 132] width 211 height 124
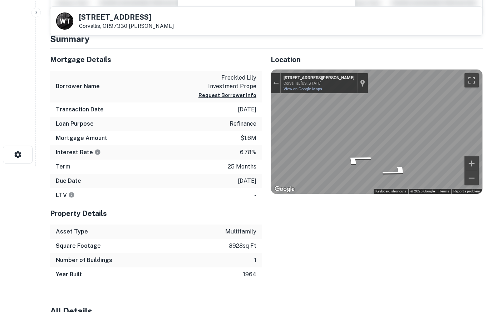
click at [496, 140] on html "Search Borrowers Contacts Saved W T 785 NW 5TH ST Corvallis, OR97330 Wimmer Tho…" at bounding box center [248, 10] width 497 height 312
click at [496, 135] on html "Search Borrowers Contacts Saved W T 785 NW 5TH ST Corvallis, OR97330 Wimmer Tho…" at bounding box center [248, 10] width 497 height 312
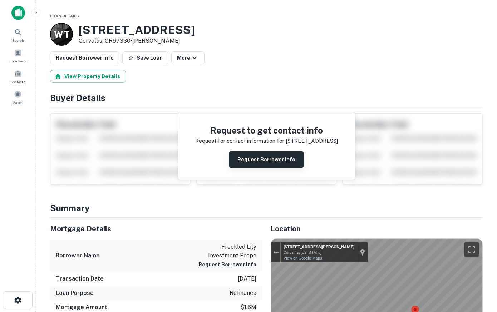
click at [270, 158] on button "Request Borrower Info" at bounding box center [266, 159] width 75 height 17
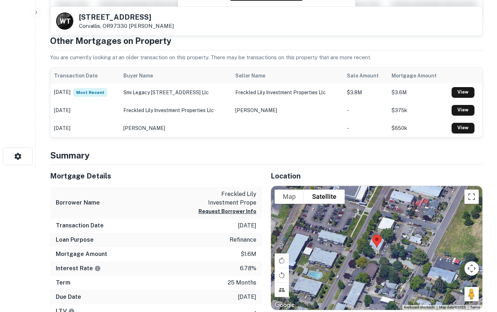
scroll to position [146, 0]
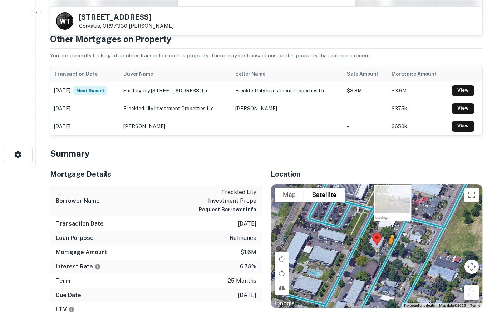
drag, startPoint x: 470, startPoint y: 292, endPoint x: 389, endPoint y: 251, distance: 90.1
click at [389, 251] on div "To activate drag with keyboard, press Alt + Enter. Once in keyboard drag state,…" at bounding box center [376, 246] width 211 height 124
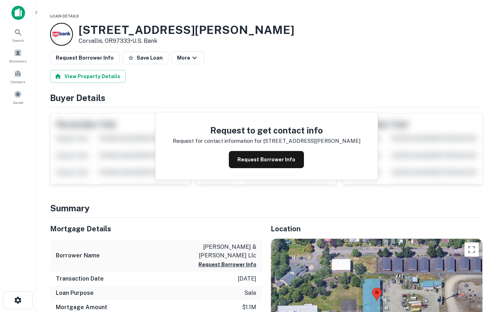
scroll to position [146, 0]
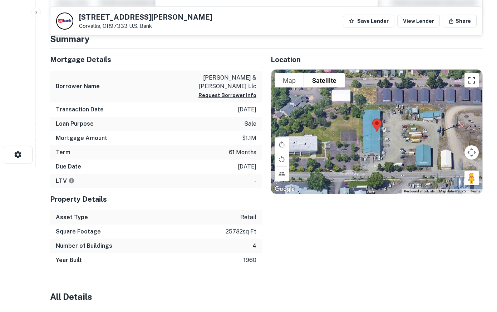
click at [471, 81] on button "Toggle fullscreen view" at bounding box center [471, 80] width 14 height 14
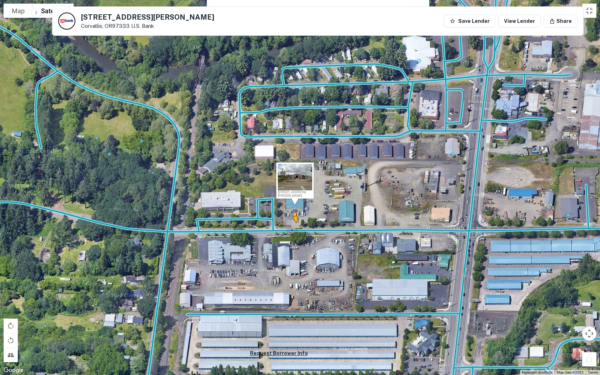
drag, startPoint x: 588, startPoint y: 357, endPoint x: 289, endPoint y: 223, distance: 327.9
click at [289, 223] on div "To activate drag with keyboard, press Alt + Enter. Once in keyboard drag state,…" at bounding box center [300, 187] width 600 height 375
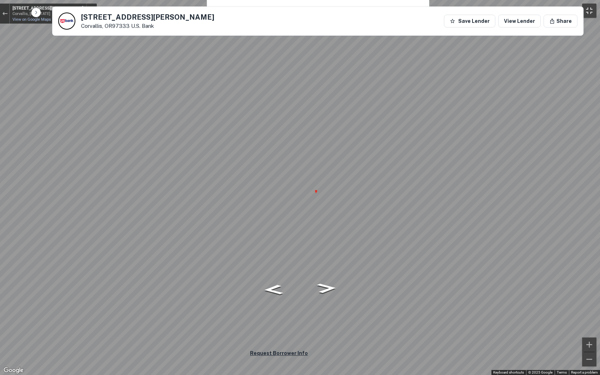
click at [496, 9] on button "Toggle fullscreen view" at bounding box center [589, 11] width 14 height 14
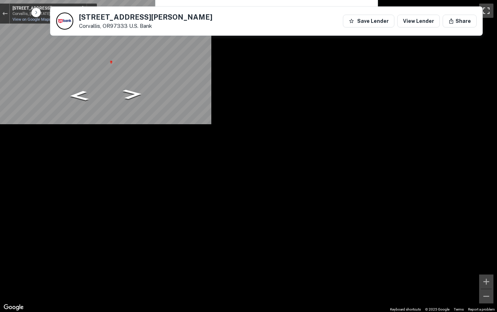
scroll to position [0, 0]
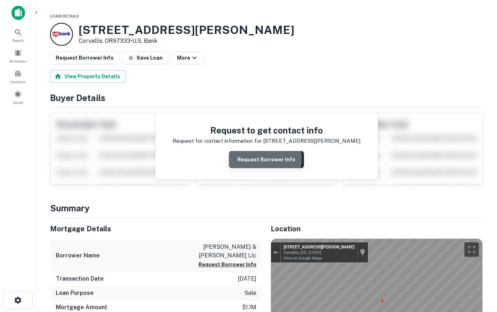
click at [257, 159] on button "Request Borrower Info" at bounding box center [266, 159] width 75 height 17
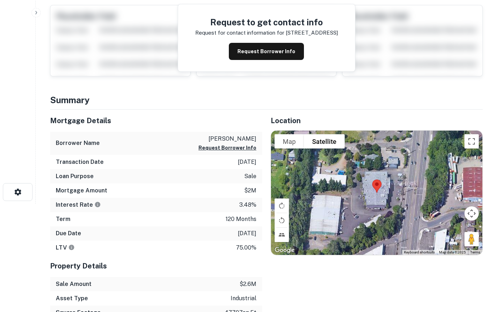
scroll to position [109, 0]
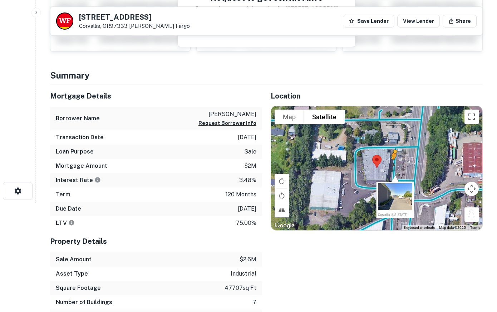
drag, startPoint x: 473, startPoint y: 212, endPoint x: 388, endPoint y: 164, distance: 97.5
click at [388, 164] on div "To activate drag with keyboard, press Alt + Enter. Once in keyboard drag state,…" at bounding box center [376, 168] width 211 height 124
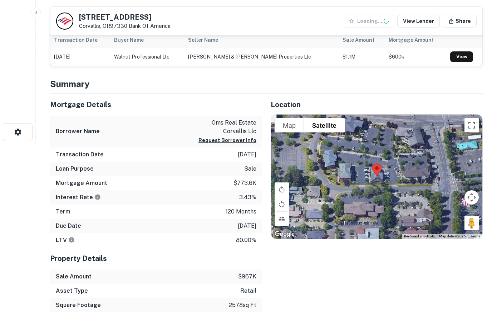
scroll to position [182, 0]
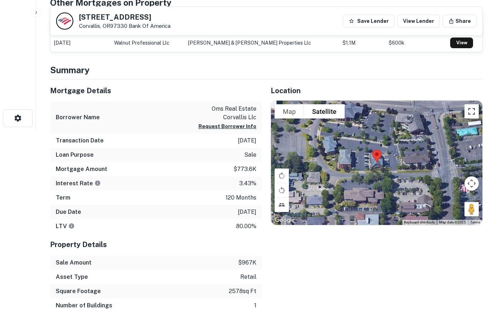
click at [472, 111] on button "Toggle fullscreen view" at bounding box center [471, 111] width 14 height 14
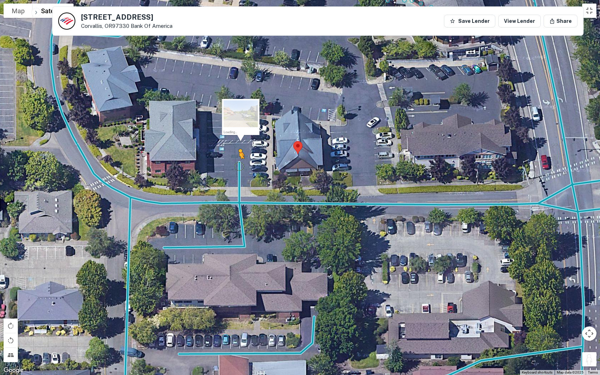
drag, startPoint x: 591, startPoint y: 357, endPoint x: 238, endPoint y: 164, distance: 402.4
click at [238, 164] on div "To activate drag with keyboard, press Alt + Enter. Once in keyboard drag state,…" at bounding box center [300, 187] width 600 height 375
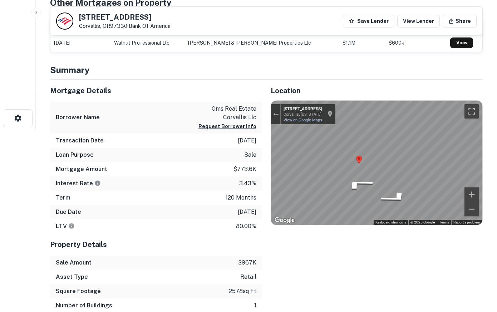
scroll to position [36, 0]
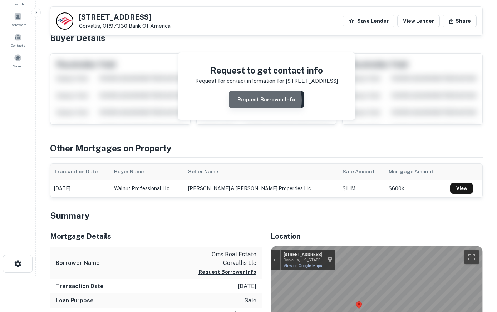
click at [259, 100] on button "Request Borrower Info" at bounding box center [266, 99] width 75 height 17
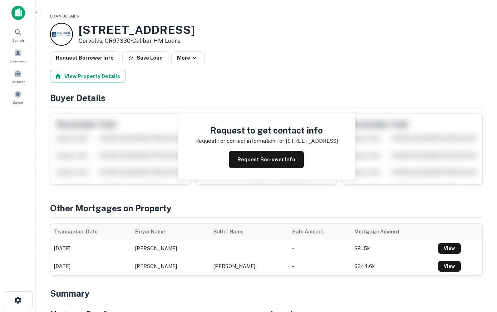
scroll to position [219, 0]
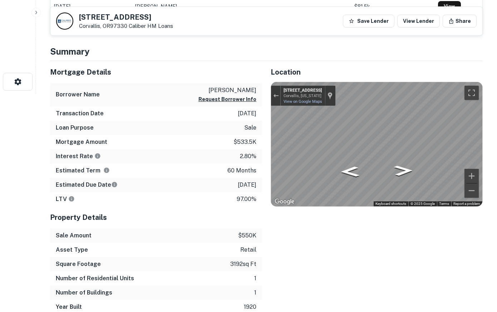
drag, startPoint x: 465, startPoint y: 185, endPoint x: 496, endPoint y: 144, distance: 52.0
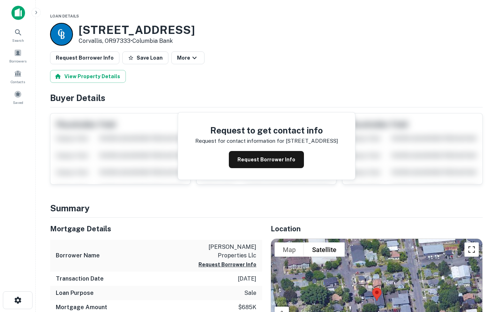
click at [470, 247] on button "Toggle fullscreen view" at bounding box center [471, 250] width 14 height 14
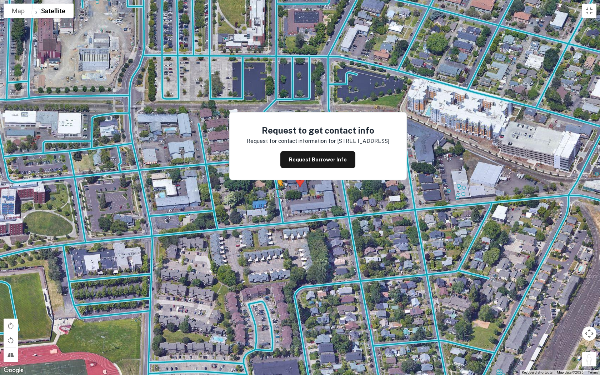
drag, startPoint x: 587, startPoint y: 357, endPoint x: 269, endPoint y: 189, distance: 359.3
click at [269, 189] on div "To activate drag with keyboard, press Alt + Enter. Once in keyboard drag state,…" at bounding box center [300, 187] width 600 height 375
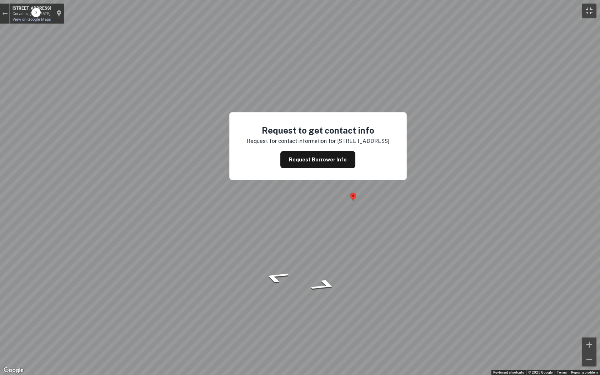
click at [496, 7] on button "Toggle fullscreen view" at bounding box center [589, 11] width 14 height 14
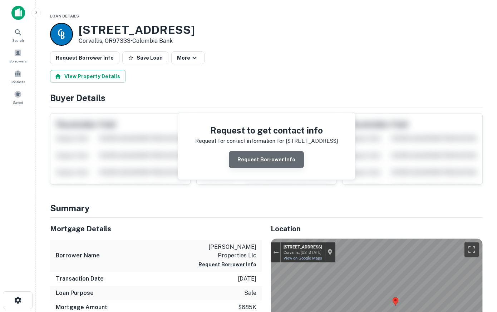
click at [268, 156] on button "Request Borrower Info" at bounding box center [266, 159] width 75 height 17
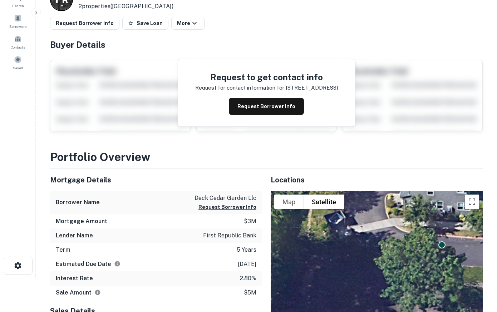
scroll to position [109, 0]
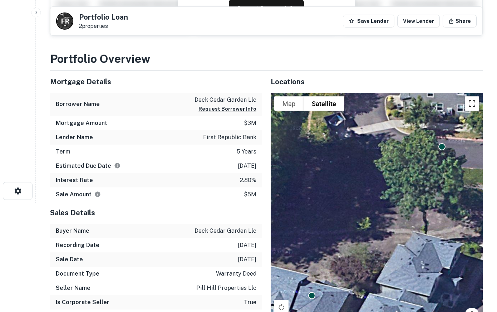
click at [472, 104] on button "Toggle fullscreen view" at bounding box center [472, 103] width 14 height 14
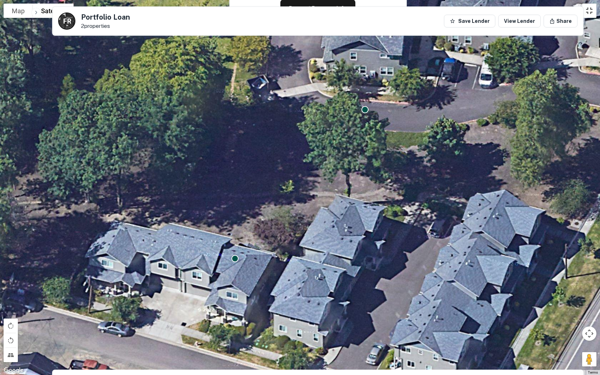
click at [496, 12] on button "Toggle fullscreen view" at bounding box center [589, 11] width 14 height 14
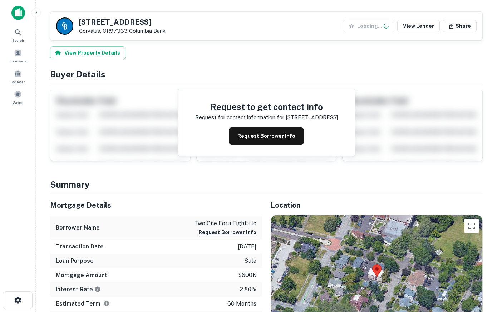
scroll to position [146, 0]
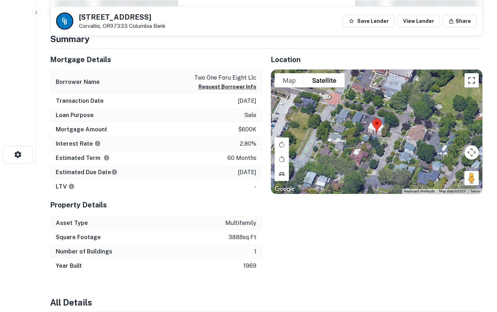
click at [473, 82] on button "Toggle fullscreen view" at bounding box center [471, 80] width 14 height 14
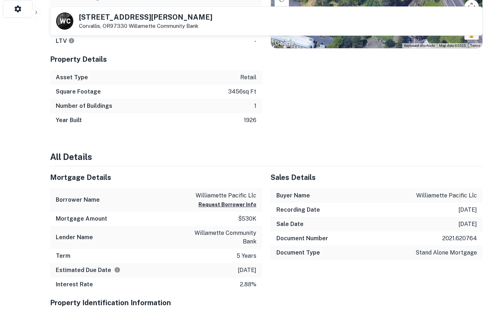
scroll to position [146, 0]
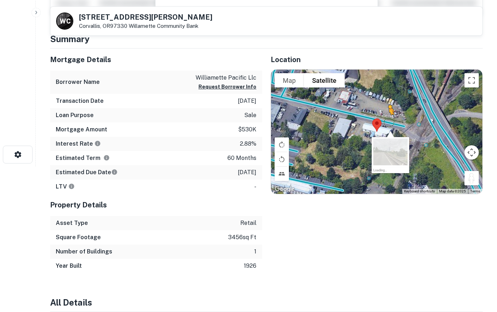
drag, startPoint x: 473, startPoint y: 179, endPoint x: 387, endPoint y: 119, distance: 104.5
click at [387, 119] on div "To activate drag with keyboard, press Alt + Enter. Once in keyboard drag state,…" at bounding box center [376, 132] width 211 height 124
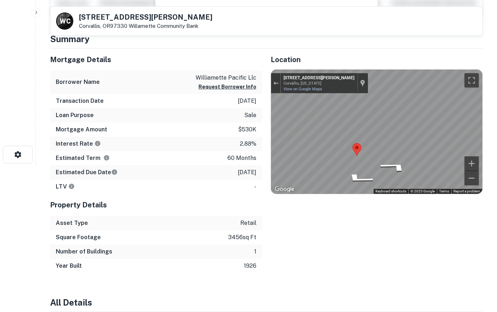
scroll to position [0, 0]
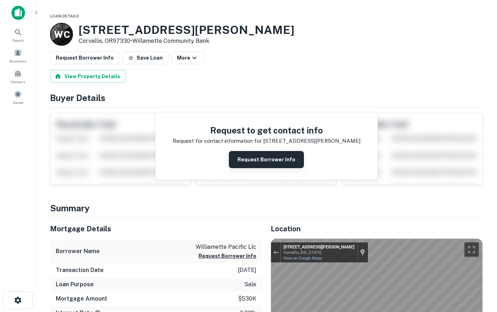
click at [268, 157] on button "Request Borrower Info" at bounding box center [266, 159] width 75 height 17
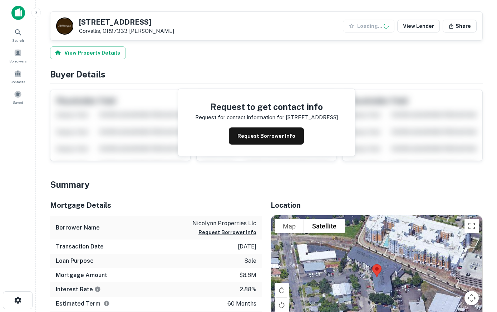
scroll to position [182, 0]
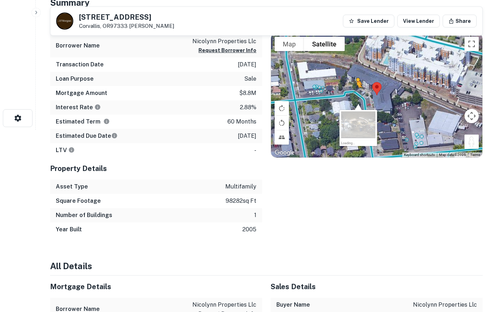
drag, startPoint x: 473, startPoint y: 144, endPoint x: 355, endPoint y: 94, distance: 128.2
click at [355, 94] on div "To activate drag with keyboard, press Alt + Enter. Once in keyboard drag state,…" at bounding box center [376, 95] width 211 height 124
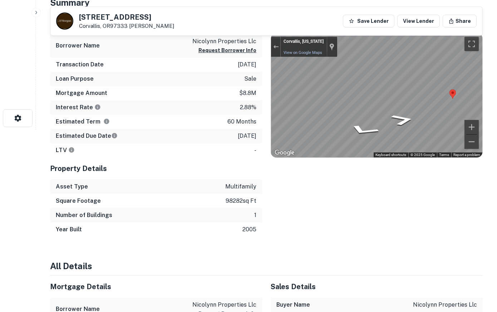
click at [128, 99] on div "Mortgage Details Borrower Name nicolynn properties llc Request Borrower Info Tr…" at bounding box center [261, 124] width 441 height 225
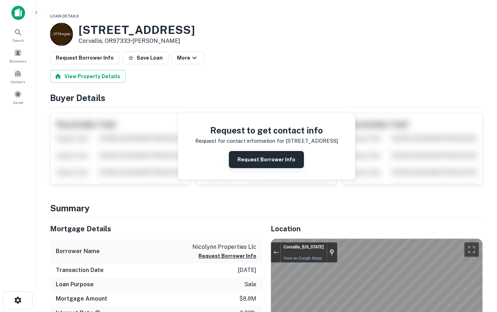
click at [275, 157] on button "Request Borrower Info" at bounding box center [266, 159] width 75 height 17
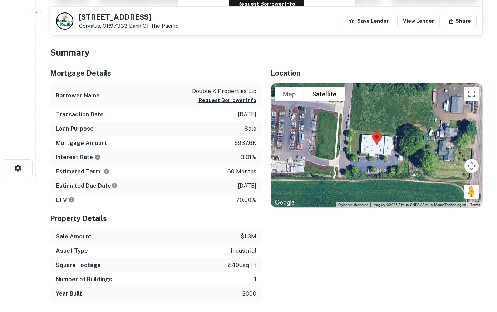
scroll to position [73, 0]
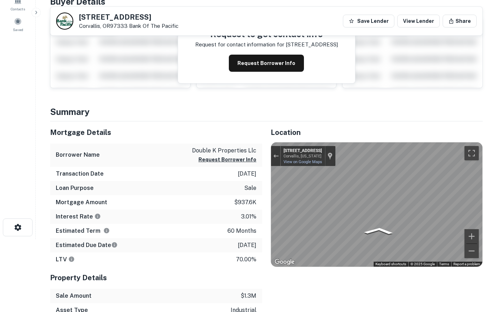
drag, startPoint x: 470, startPoint y: 249, endPoint x: 495, endPoint y: 229, distance: 31.3
click at [496, 229] on html "Search Borrowers Contacts Saved 3665 SW DESCHUTES ST Corvallis, OR97333 Bank Of…" at bounding box center [248, 83] width 497 height 312
click at [470, 152] on button "Toggle fullscreen view" at bounding box center [471, 153] width 14 height 14
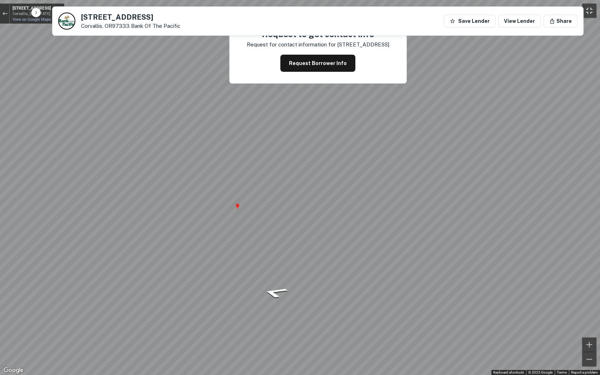
click at [496, 5] on button "Toggle fullscreen view" at bounding box center [589, 11] width 14 height 14
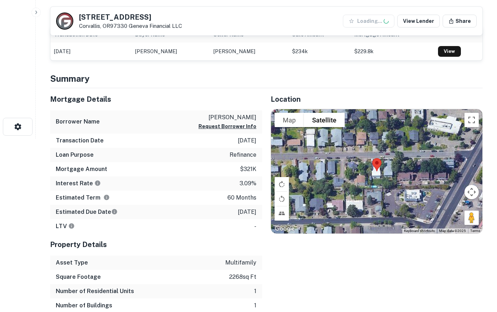
scroll to position [255, 0]
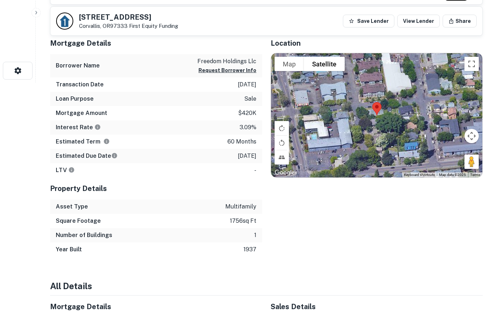
scroll to position [219, 0]
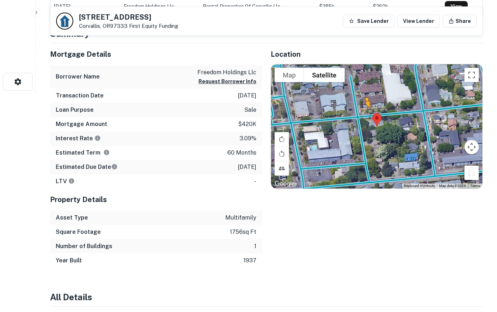
drag, startPoint x: 472, startPoint y: 171, endPoint x: 365, endPoint y: 114, distance: 121.0
click at [365, 114] on div "To activate drag with keyboard, press Alt + Enter. Once in keyboard drag state,…" at bounding box center [376, 126] width 211 height 124
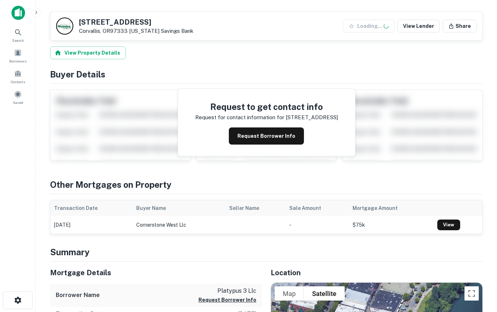
scroll to position [182, 0]
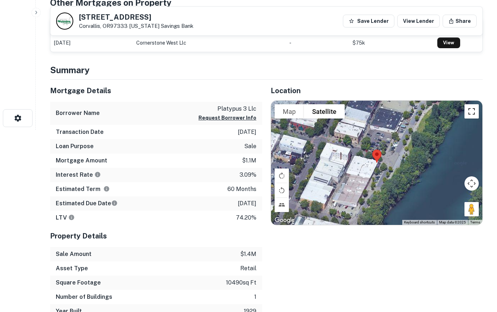
click at [471, 116] on button "Toggle fullscreen view" at bounding box center [471, 111] width 14 height 14
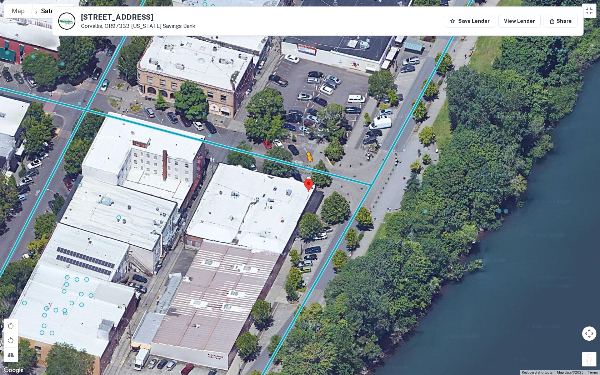
drag, startPoint x: 592, startPoint y: 360, endPoint x: 302, endPoint y: 164, distance: 349.5
click at [302, 164] on div "To activate drag with keyboard, press Alt + Enter. Once in keyboard drag state,…" at bounding box center [300, 187] width 600 height 375
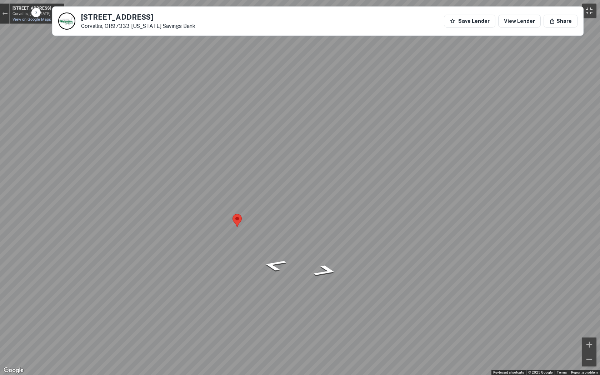
click at [496, 10] on button "Toggle fullscreen view" at bounding box center [589, 11] width 14 height 14
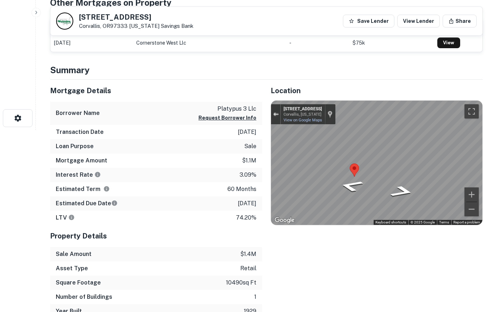
click at [275, 110] on button "Exit the Street View" at bounding box center [275, 115] width 9 height 10
drag, startPoint x: 471, startPoint y: 205, endPoint x: 231, endPoint y: 144, distance: 247.9
click at [231, 144] on div "Mortgage Details Borrower Name platypus 3 llc Request Borrower Info Transaction…" at bounding box center [261, 199] width 441 height 239
click at [471, 113] on button "Toggle fullscreen view" at bounding box center [471, 111] width 14 height 14
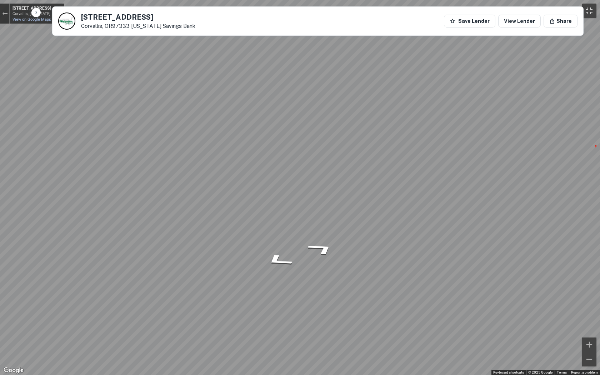
click at [496, 10] on button "Toggle fullscreen view" at bounding box center [589, 11] width 14 height 14
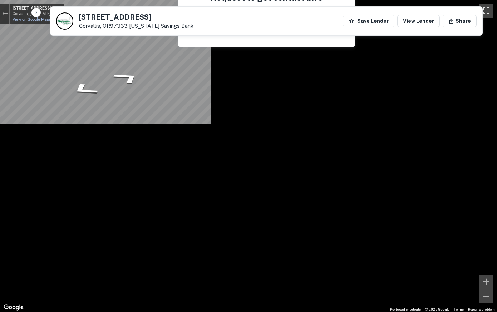
scroll to position [0, 0]
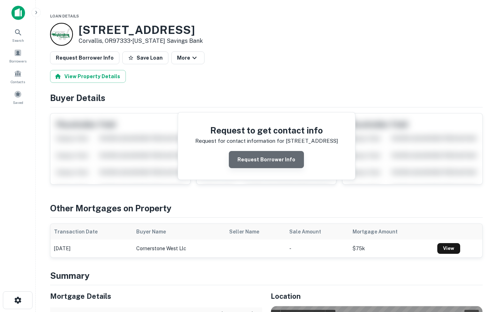
click at [268, 167] on button "Request Borrower Info" at bounding box center [266, 159] width 75 height 17
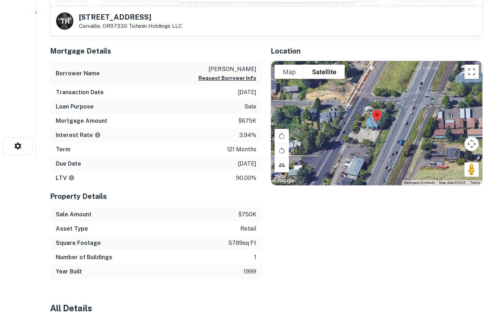
scroll to position [182, 0]
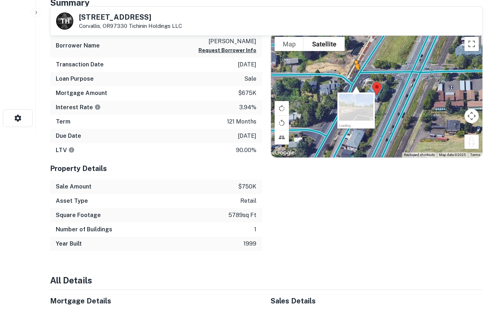
drag, startPoint x: 471, startPoint y: 139, endPoint x: 353, endPoint y: 76, distance: 133.8
click at [353, 76] on div "To activate drag with keyboard, press Alt + Enter. Once in keyboard drag state,…" at bounding box center [376, 95] width 211 height 124
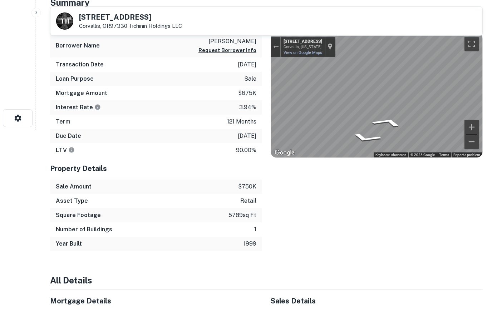
click at [208, 93] on div "Mortgage Details Borrower Name weinhold brian Request Borrower Info Transaction…" at bounding box center [261, 131] width 441 height 239
click at [246, 100] on div "Mortgage Details Borrower Name weinhold brian Request Borrower Info Transaction…" at bounding box center [261, 131] width 441 height 239
click at [472, 47] on button "Toggle fullscreen view" at bounding box center [471, 44] width 14 height 14
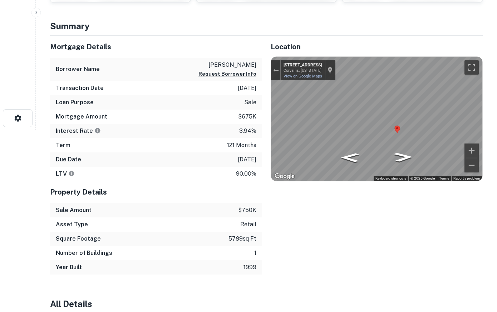
scroll to position [0, 0]
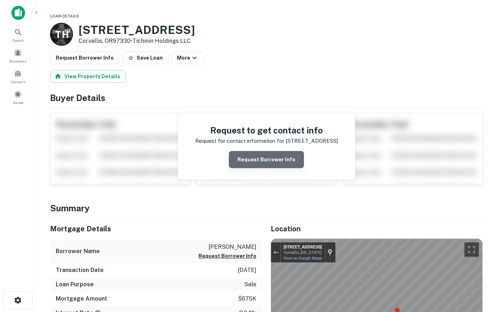
click at [273, 157] on button "Request Borrower Info" at bounding box center [266, 159] width 75 height 17
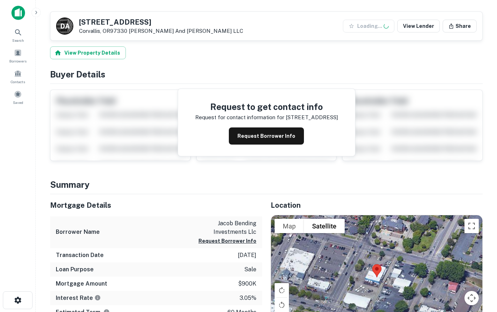
scroll to position [146, 0]
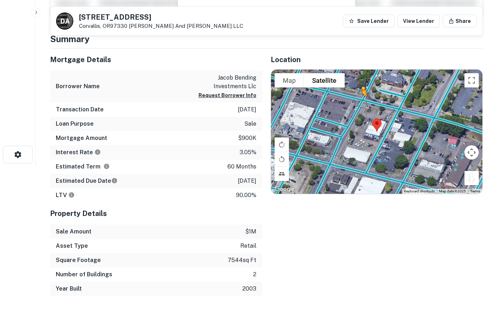
drag, startPoint x: 471, startPoint y: 173, endPoint x: 353, endPoint y: 101, distance: 137.3
click at [353, 101] on div "To activate drag with keyboard, press Alt + Enter. Once in keyboard drag state,…" at bounding box center [376, 132] width 211 height 124
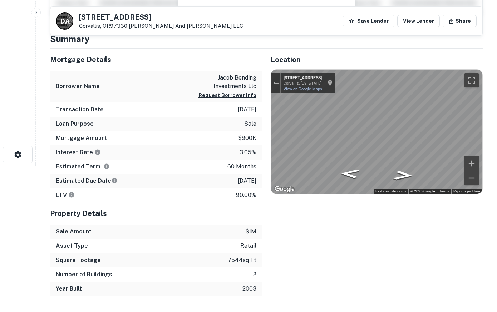
click at [496, 147] on html "Search Borrowers Contacts Saved D A 355 NW 3RD ST Corvallis, OR97330 Douglas An…" at bounding box center [248, 10] width 497 height 312
click at [496, 138] on html "Search Borrowers Contacts Saved D A 355 NW 3RD ST Corvallis, OR97330 Douglas An…" at bounding box center [248, 10] width 497 height 312
click at [469, 79] on button "Toggle fullscreen view" at bounding box center [471, 80] width 14 height 14
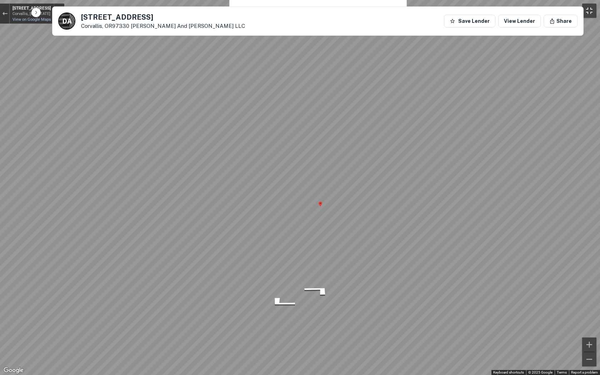
click at [496, 10] on button "Toggle fullscreen view" at bounding box center [589, 11] width 14 height 14
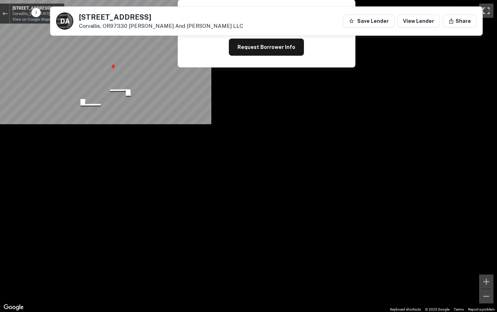
scroll to position [36, 0]
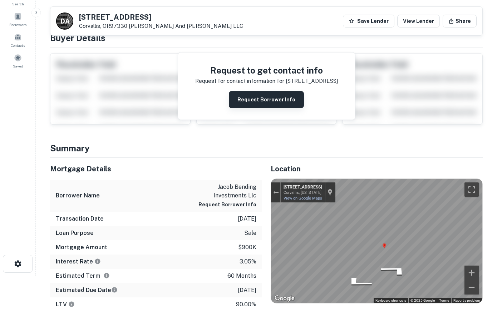
click at [261, 95] on button "Request Borrower Info" at bounding box center [266, 99] width 75 height 17
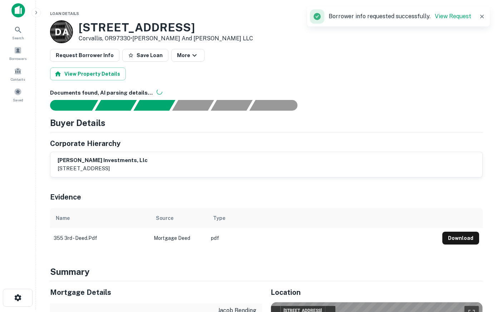
scroll to position [0, 0]
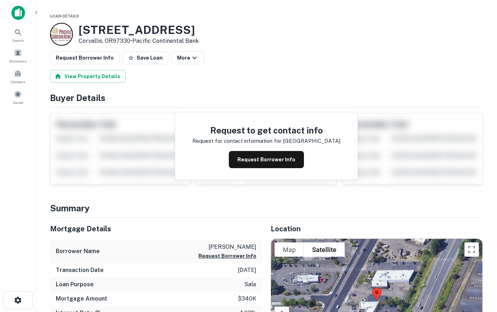
scroll to position [73, 0]
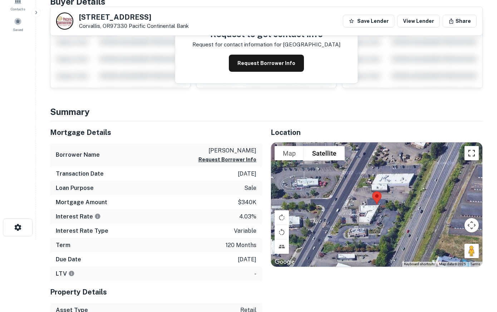
click at [473, 154] on button "Toggle fullscreen view" at bounding box center [471, 153] width 14 height 14
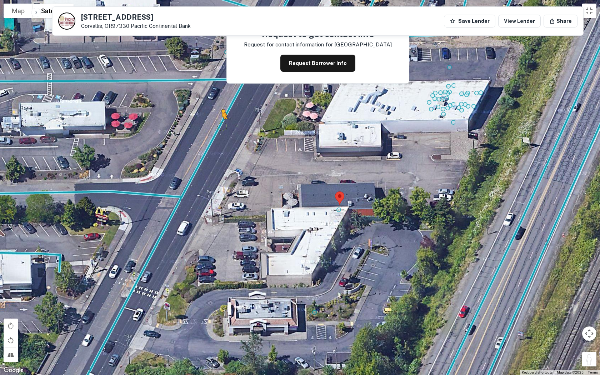
drag, startPoint x: 589, startPoint y: 358, endPoint x: 220, endPoint y: 126, distance: 435.5
click at [220, 126] on div "To activate drag with keyboard, press Alt + Enter. Once in keyboard drag state,…" at bounding box center [300, 187] width 600 height 375
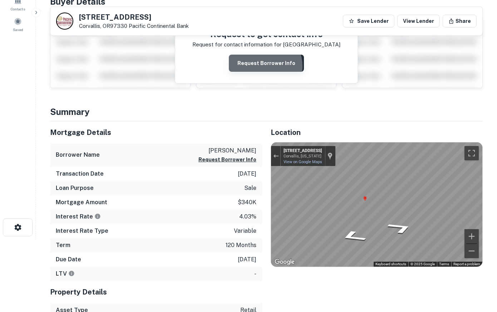
click at [264, 66] on button "Request Borrower Info" at bounding box center [266, 63] width 75 height 17
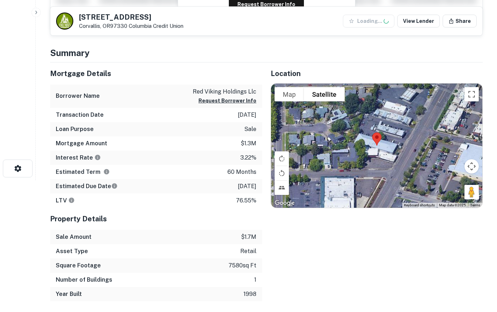
scroll to position [146, 0]
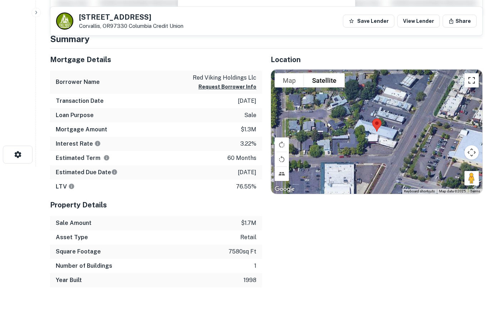
click at [470, 82] on button "Toggle fullscreen view" at bounding box center [471, 80] width 14 height 14
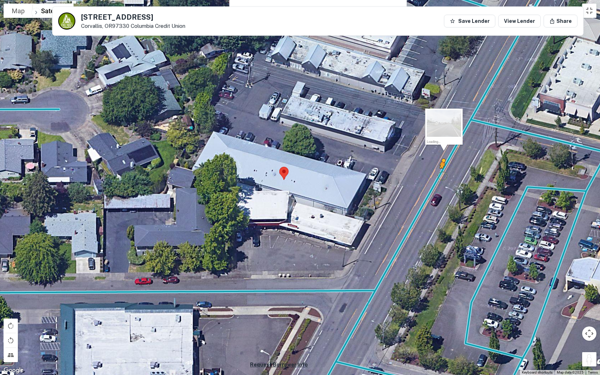
drag, startPoint x: 593, startPoint y: 359, endPoint x: 441, endPoint y: 175, distance: 238.1
click at [441, 175] on div "To activate drag with keyboard, press Alt + Enter. Once in keyboard drag state,…" at bounding box center [300, 187] width 600 height 375
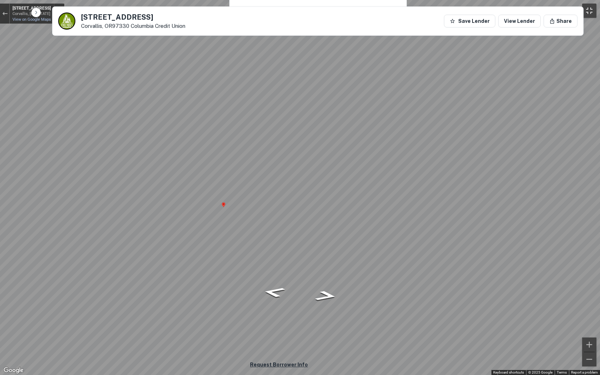
click at [496, 8] on button "Toggle fullscreen view" at bounding box center [589, 11] width 14 height 14
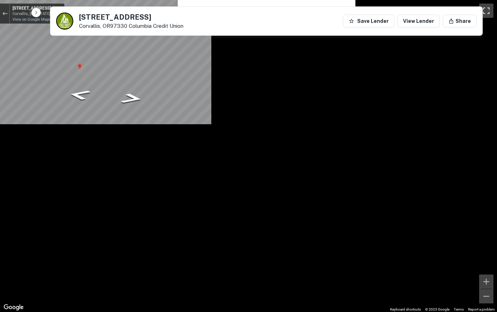
scroll to position [0, 0]
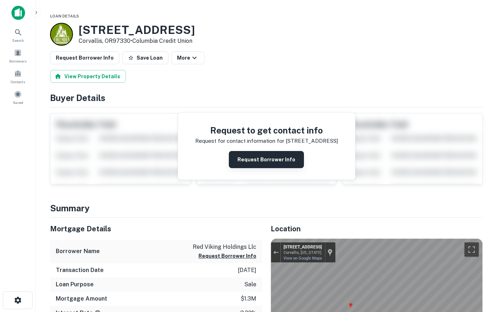
click at [266, 164] on button "Request Borrower Info" at bounding box center [266, 159] width 75 height 17
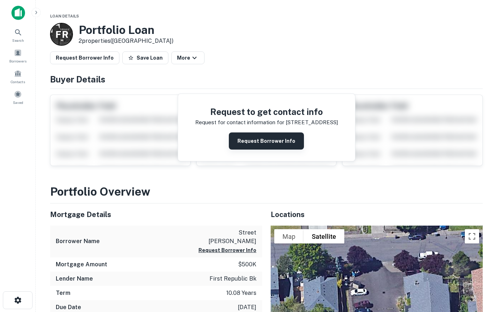
click at [252, 138] on button "Request Borrower Info" at bounding box center [266, 141] width 75 height 17
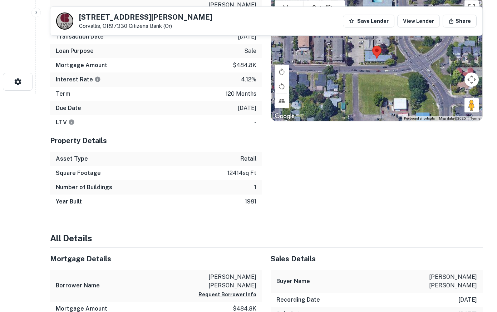
scroll to position [182, 0]
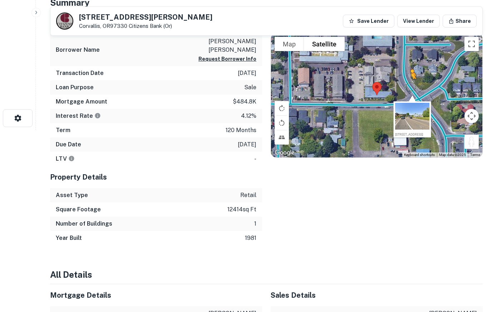
drag, startPoint x: 474, startPoint y: 143, endPoint x: 411, endPoint y: 86, distance: 84.8
click at [411, 86] on div "To activate drag with keyboard, press Alt + Enter. Once in keyboard drag state,…" at bounding box center [376, 95] width 211 height 124
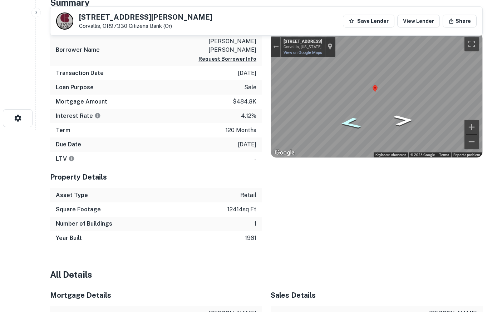
click at [353, 120] on icon "Go Southeast, NW Kings Blvd" at bounding box center [350, 123] width 40 height 17
click at [470, 48] on button "Toggle fullscreen view" at bounding box center [471, 44] width 14 height 14
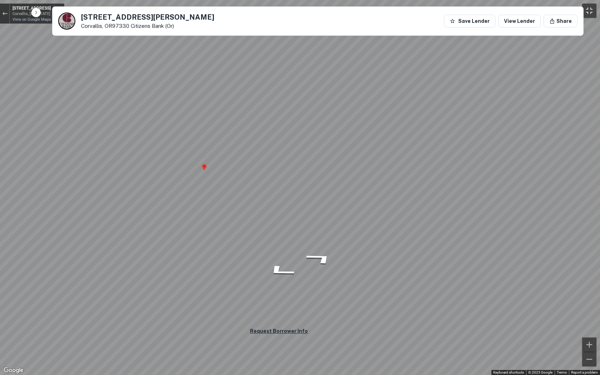
click at [496, 8] on button "Toggle fullscreen view" at bounding box center [589, 11] width 14 height 14
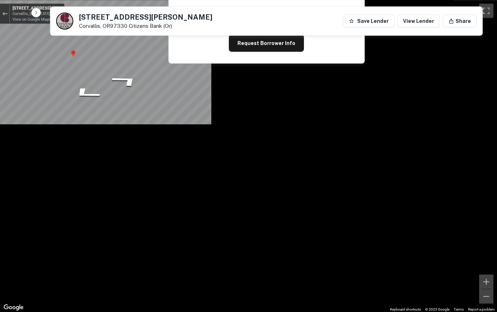
scroll to position [36, 0]
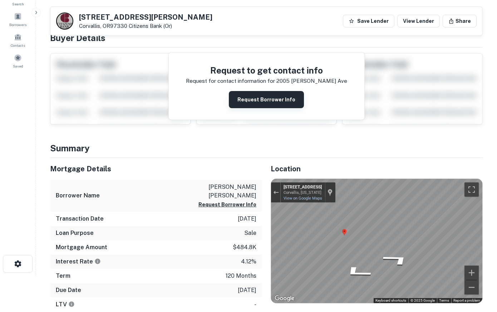
click at [264, 101] on button "Request Borrower Info" at bounding box center [266, 99] width 75 height 17
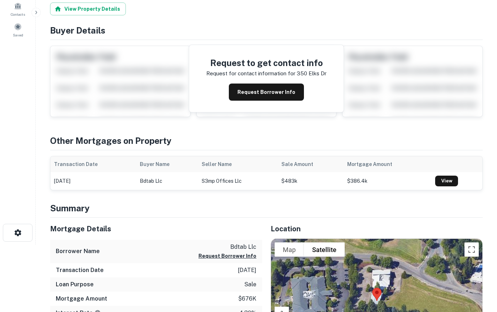
scroll to position [146, 0]
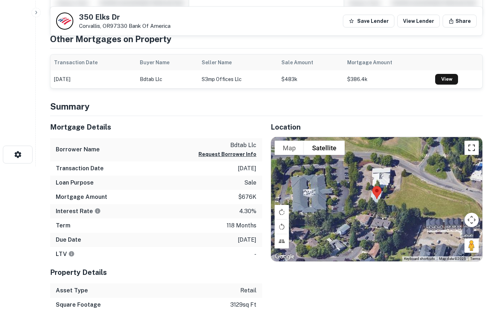
click at [472, 149] on button "Toggle fullscreen view" at bounding box center [471, 148] width 14 height 14
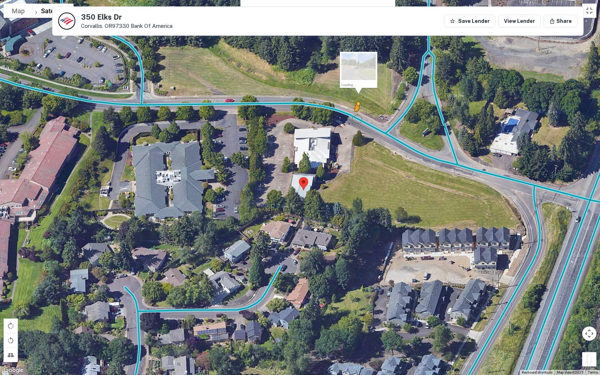
drag, startPoint x: 587, startPoint y: 357, endPoint x: 357, endPoint y: 115, distance: 333.6
click at [357, 115] on div "To activate drag with keyboard, press Alt + Enter. Once in keyboard drag state,…" at bounding box center [300, 187] width 600 height 375
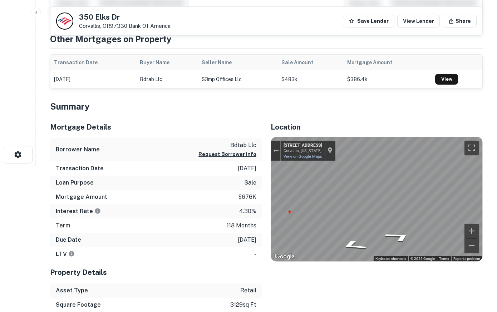
scroll to position [36, 0]
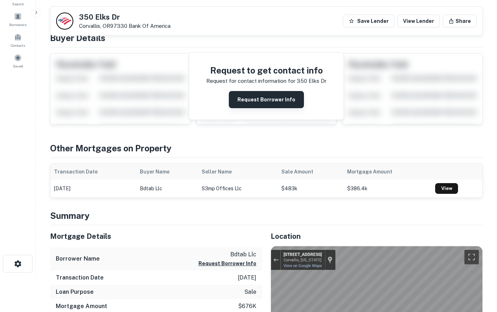
click at [267, 101] on button "Request Borrower Info" at bounding box center [266, 99] width 75 height 17
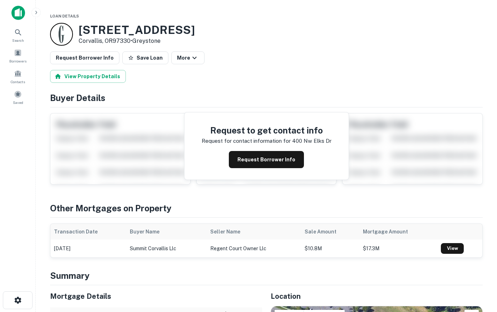
scroll to position [182, 0]
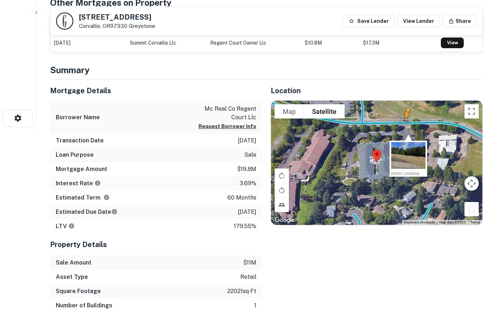
drag, startPoint x: 474, startPoint y: 210, endPoint x: 406, endPoint y: 125, distance: 108.8
click at [406, 125] on div "To activate drag with keyboard, press Alt + Enter. Once in keyboard drag state,…" at bounding box center [376, 163] width 211 height 124
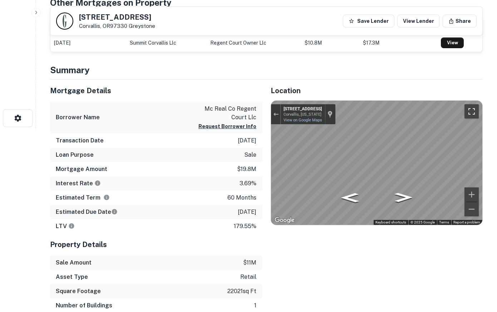
click at [468, 108] on button "Toggle fullscreen view" at bounding box center [471, 111] width 14 height 14
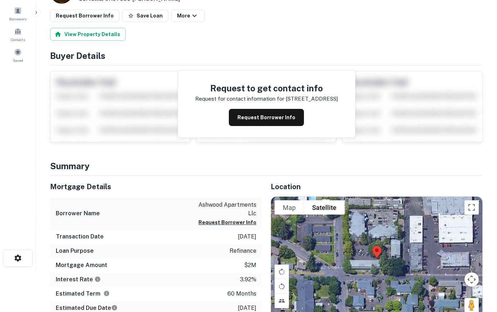
scroll to position [109, 0]
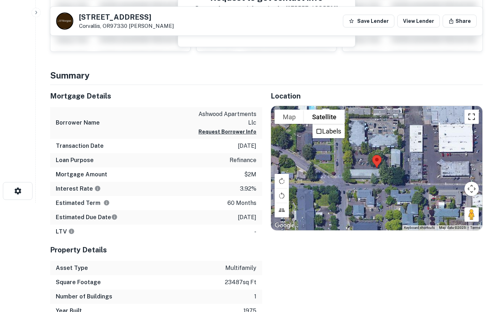
click at [472, 120] on button "Toggle fullscreen view" at bounding box center [471, 117] width 14 height 14
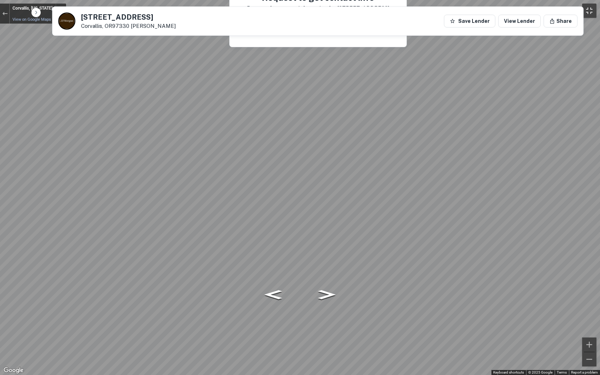
click at [496, 8] on button "Toggle fullscreen view" at bounding box center [589, 11] width 14 height 14
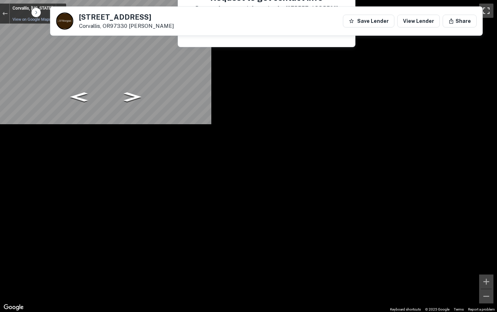
scroll to position [0, 0]
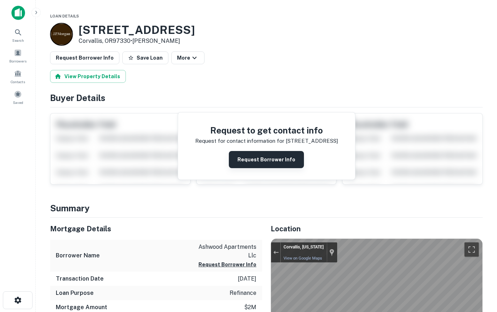
click at [278, 159] on button "Request Borrower Info" at bounding box center [266, 159] width 75 height 17
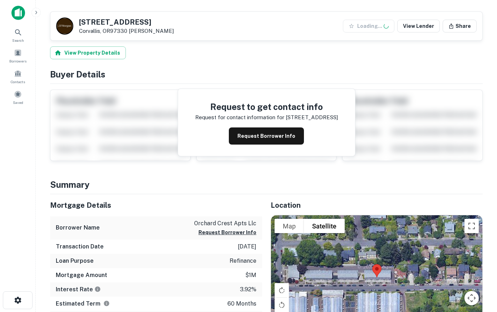
scroll to position [146, 0]
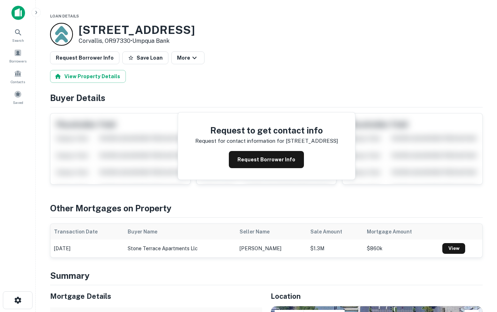
scroll to position [182, 0]
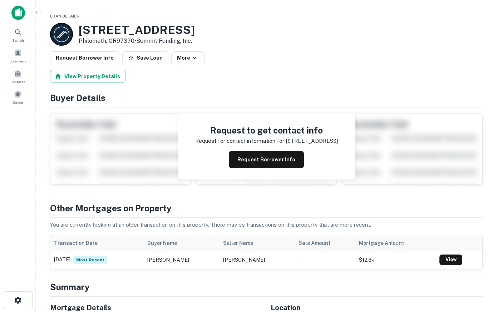
scroll to position [219, 0]
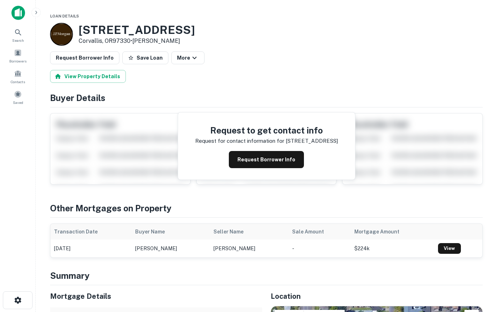
scroll to position [219, 0]
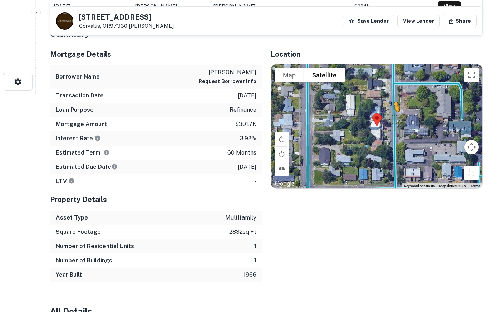
drag, startPoint x: 473, startPoint y: 173, endPoint x: 393, endPoint y: 119, distance: 96.5
click at [393, 119] on div "To activate drag with keyboard, press Alt + Enter. Once in keyboard drag state,…" at bounding box center [376, 126] width 211 height 124
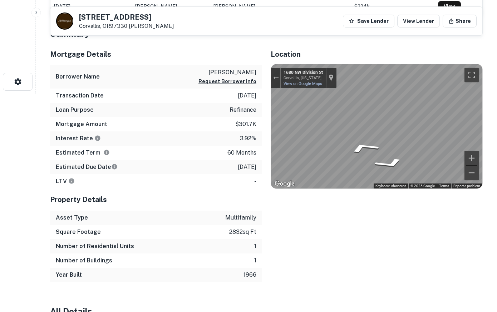
click at [225, 124] on div "Mortgage Details Borrower Name chen tzuhua Request Borrower Info Transaction Da…" at bounding box center [261, 162] width 441 height 239
click at [466, 75] on button "Toggle fullscreen view" at bounding box center [471, 75] width 14 height 14
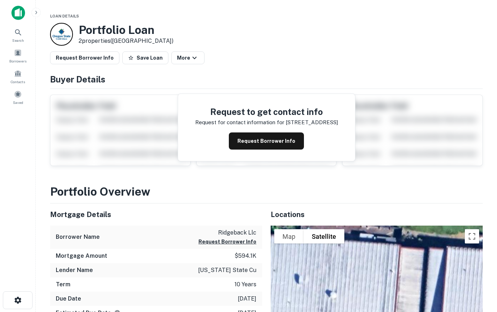
scroll to position [146, 0]
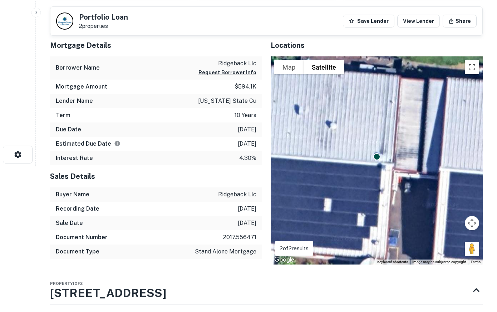
click at [472, 65] on button "Toggle fullscreen view" at bounding box center [472, 67] width 14 height 14
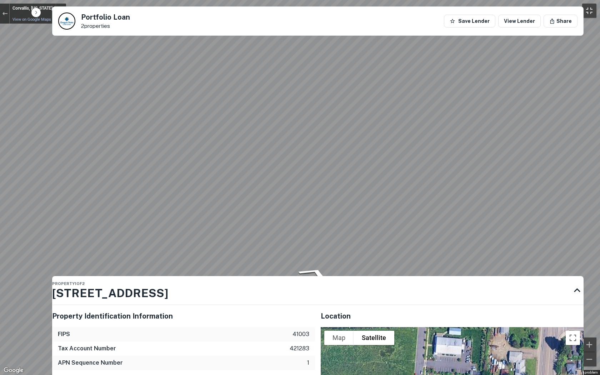
click at [496, 10] on button "Toggle fullscreen view" at bounding box center [589, 11] width 14 height 14
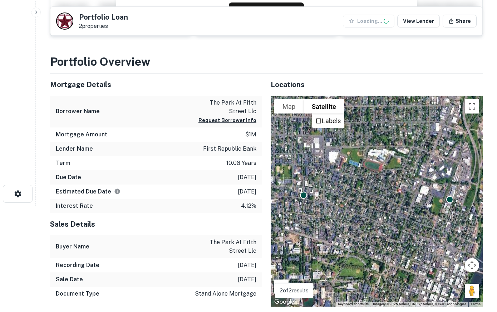
scroll to position [109, 0]
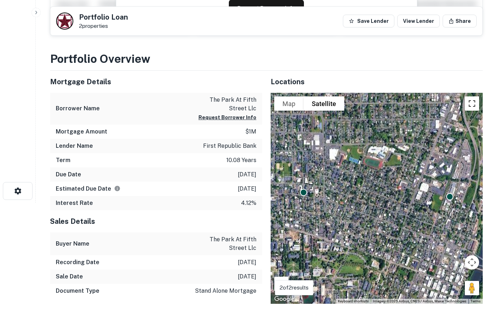
click at [473, 105] on button "Toggle fullscreen view" at bounding box center [472, 103] width 14 height 14
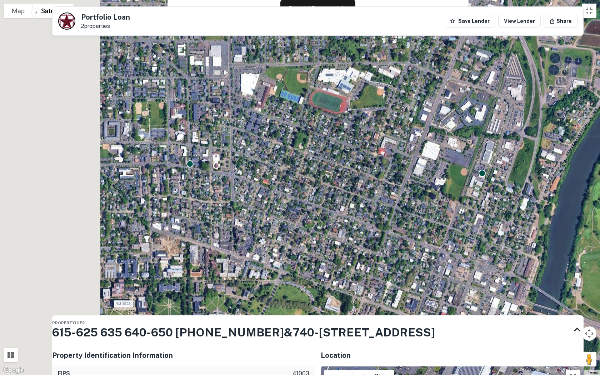
drag, startPoint x: 64, startPoint y: 190, endPoint x: 241, endPoint y: 189, distance: 176.5
click at [241, 189] on div "To activate drag with keyboard, press Alt + Enter. Once in keyboard drag state,…" at bounding box center [300, 187] width 600 height 375
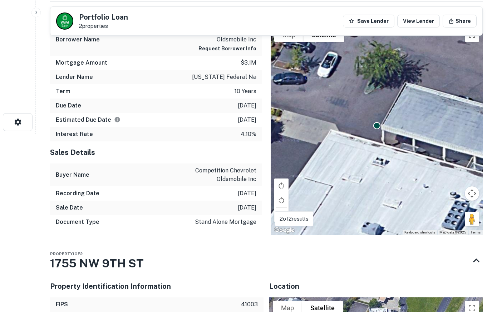
scroll to position [146, 0]
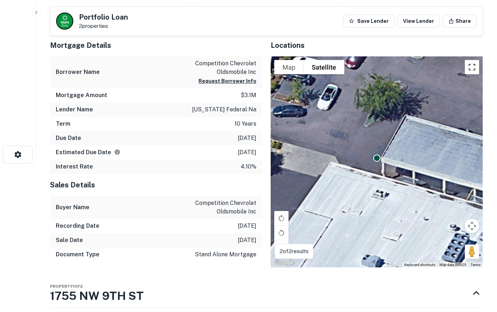
click at [470, 68] on button "Toggle fullscreen view" at bounding box center [472, 67] width 14 height 14
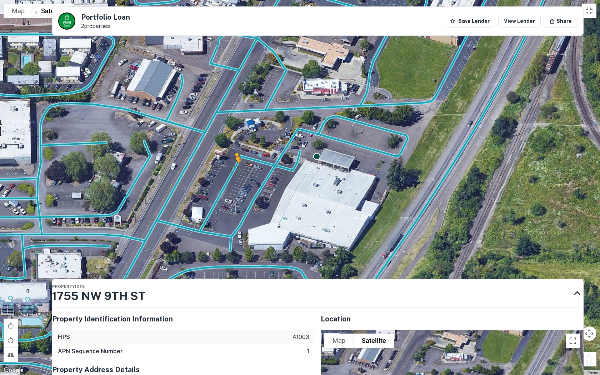
drag, startPoint x: 590, startPoint y: 358, endPoint x: 229, endPoint y: 164, distance: 410.3
click at [229, 164] on div "To activate drag with keyboard, press Alt + Enter. Once in keyboard drag state,…" at bounding box center [300, 187] width 600 height 375
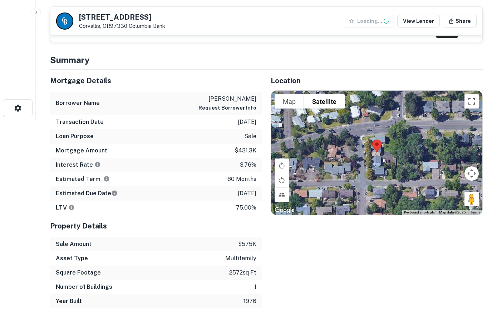
scroll to position [255, 0]
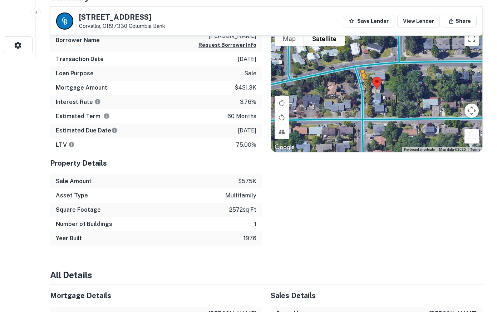
drag, startPoint x: 469, startPoint y: 135, endPoint x: 358, endPoint y: 86, distance: 121.0
click at [358, 86] on div "To activate drag with keyboard, press Alt + Enter. Once in keyboard drag state,…" at bounding box center [376, 90] width 211 height 124
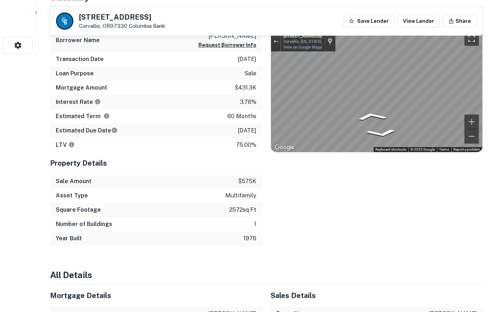
click at [473, 41] on button "Toggle fullscreen view" at bounding box center [471, 38] width 14 height 14
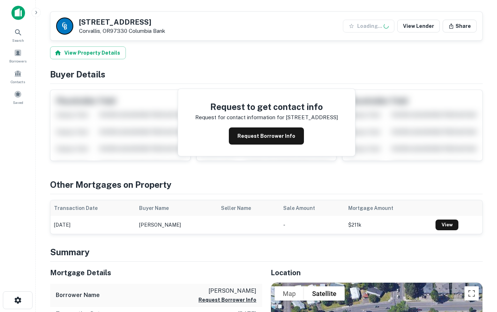
scroll to position [182, 0]
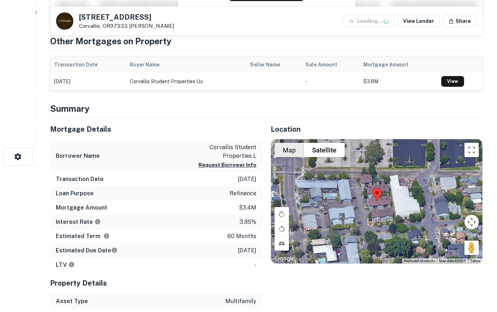
scroll to position [182, 0]
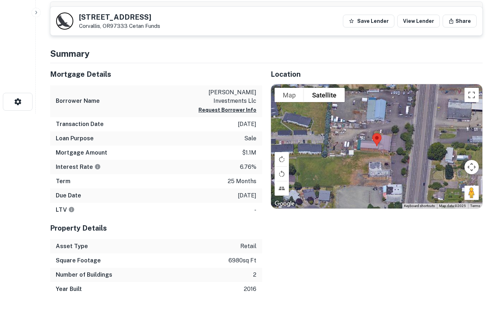
scroll to position [182, 0]
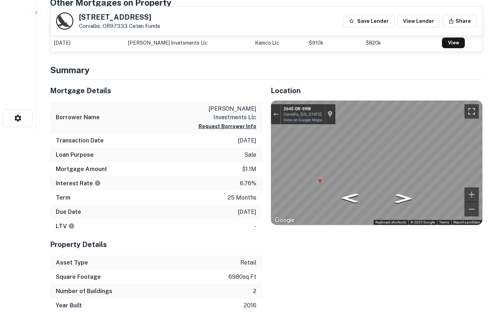
click at [473, 109] on button "Toggle fullscreen view" at bounding box center [471, 111] width 14 height 14
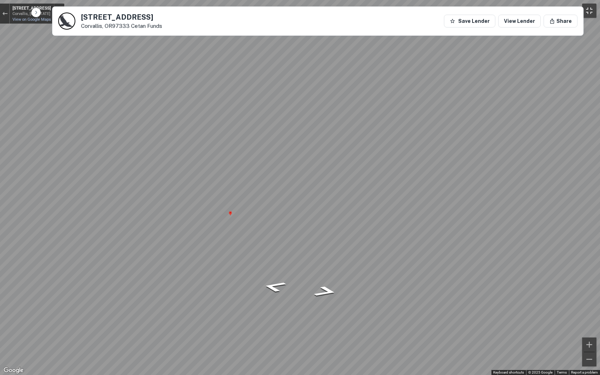
click at [496, 6] on button "Toggle fullscreen view" at bounding box center [589, 11] width 14 height 14
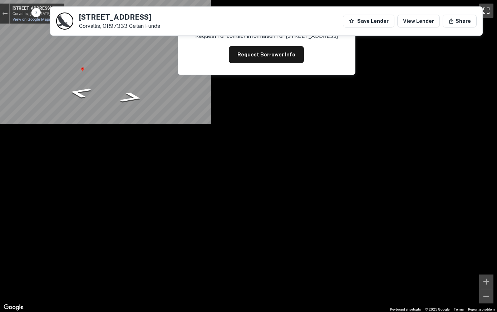
scroll to position [146, 0]
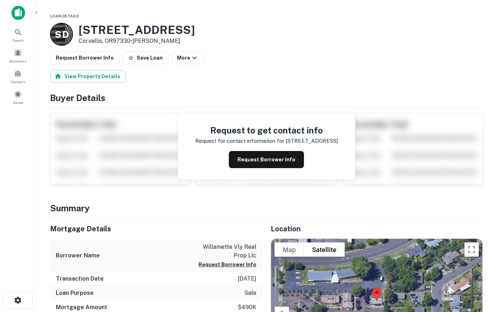
scroll to position [182, 0]
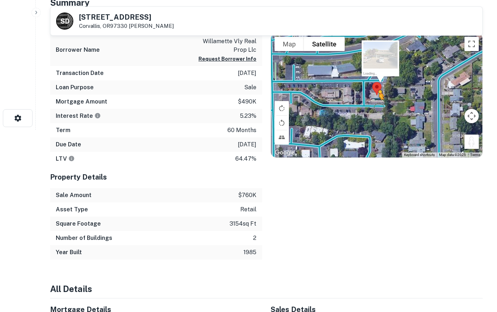
drag, startPoint x: 474, startPoint y: 146, endPoint x: 376, endPoint y: 105, distance: 106.2
click at [376, 105] on div "To activate drag with keyboard, press Alt + Enter. Once in keyboard drag state,…" at bounding box center [376, 95] width 211 height 124
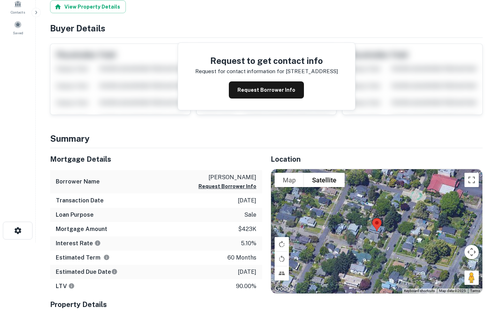
scroll to position [73, 0]
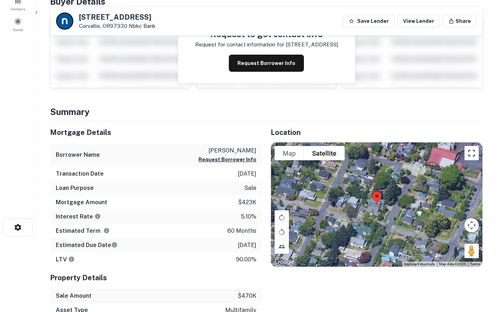
click at [469, 153] on button "Toggle fullscreen view" at bounding box center [471, 153] width 14 height 14
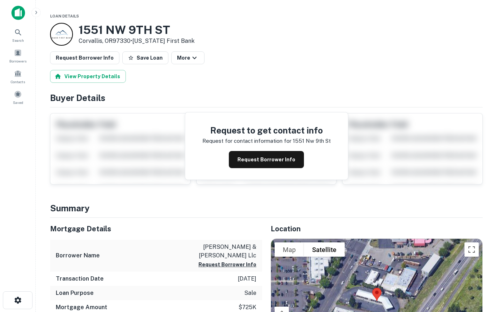
scroll to position [146, 0]
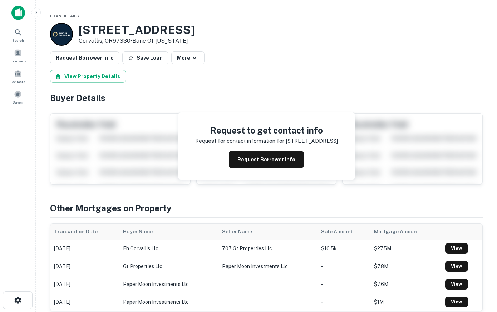
scroll to position [255, 0]
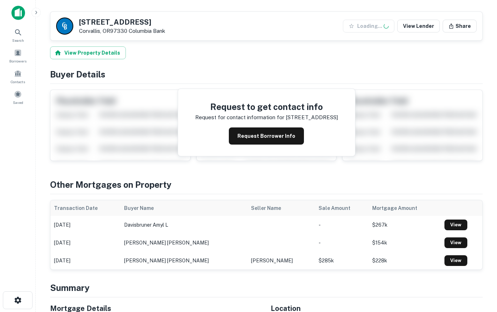
scroll to position [292, 0]
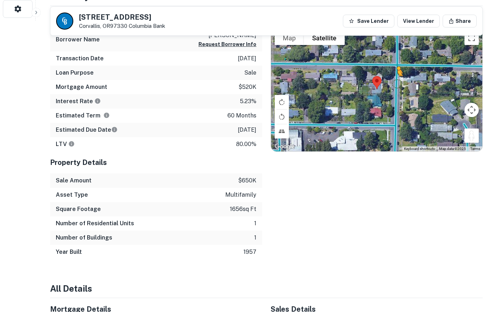
drag, startPoint x: 474, startPoint y: 139, endPoint x: 397, endPoint y: 83, distance: 94.9
click at [397, 83] on div "To activate drag with keyboard, press Alt + Enter. Once in keyboard drag state,…" at bounding box center [376, 89] width 211 height 124
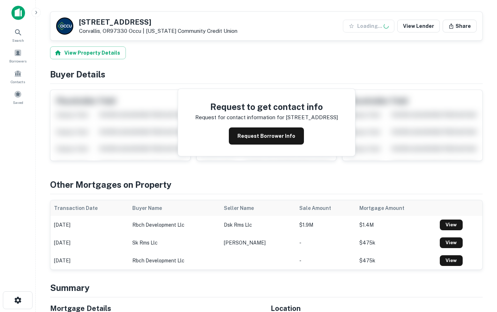
scroll to position [182, 0]
